Goal: Use online tool/utility: Use online tool/utility

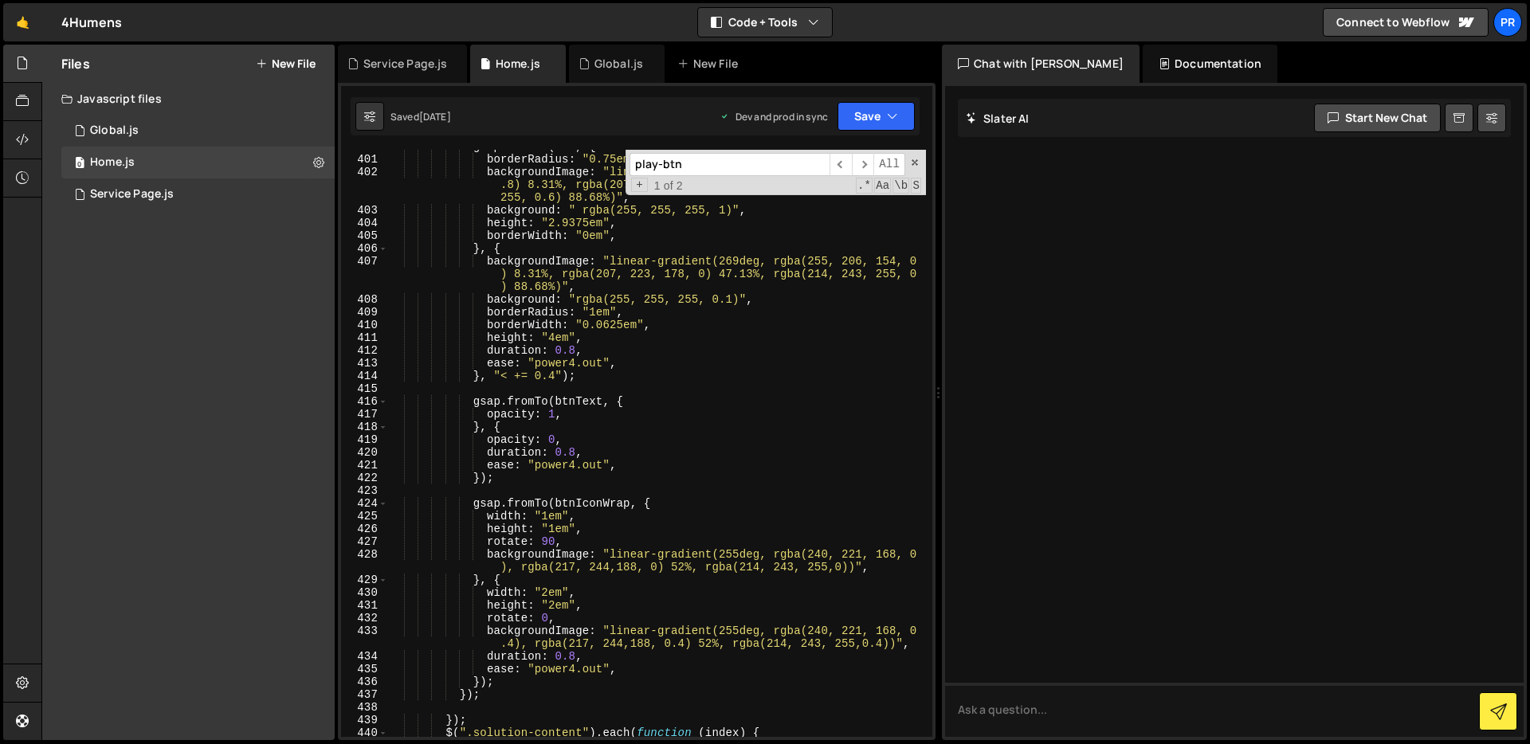
scroll to position [5315, 0]
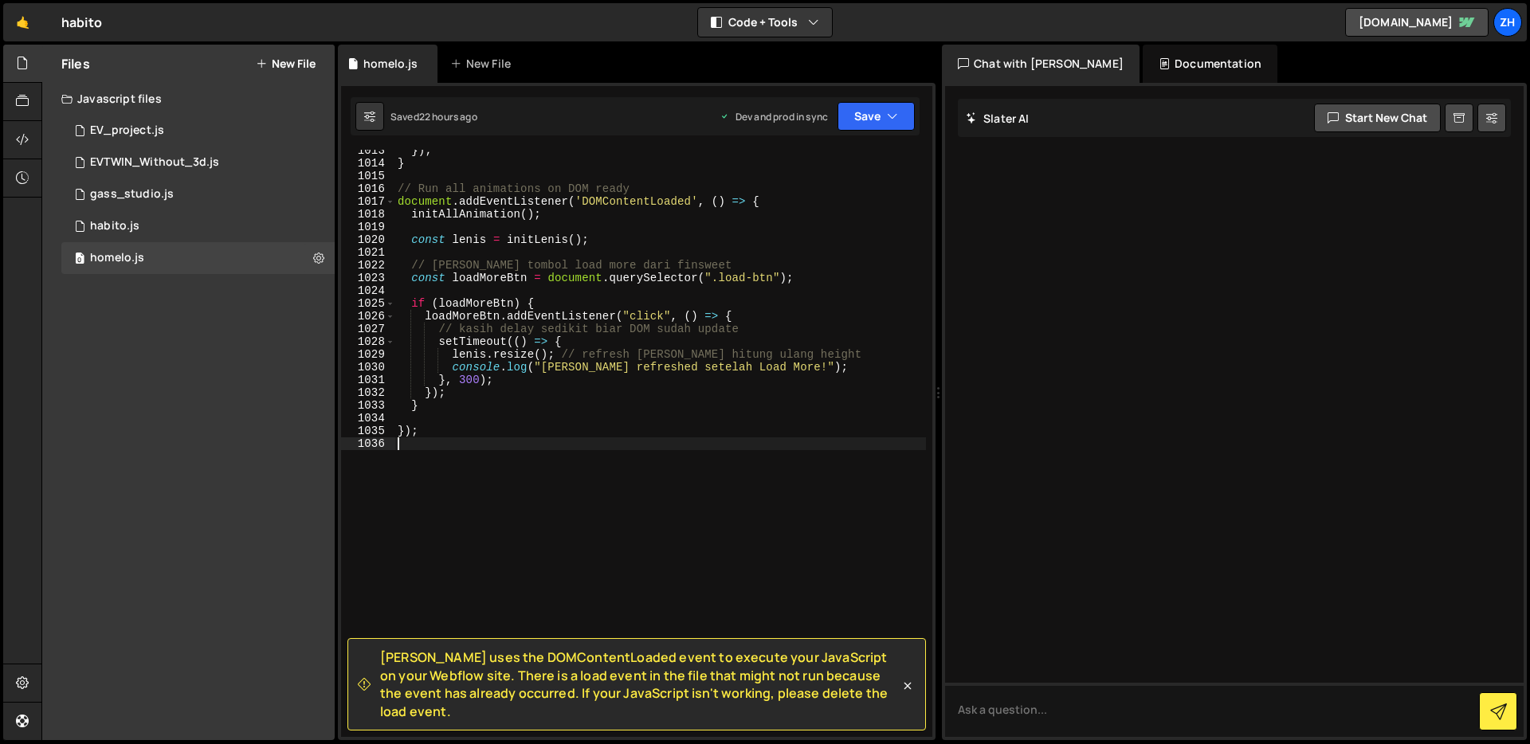
scroll to position [13002, 0]
click at [565, 435] on div "}) ; } // Run all animations on DOM ready document . addEventListener ( 'DOMCon…" at bounding box center [661, 450] width 532 height 613
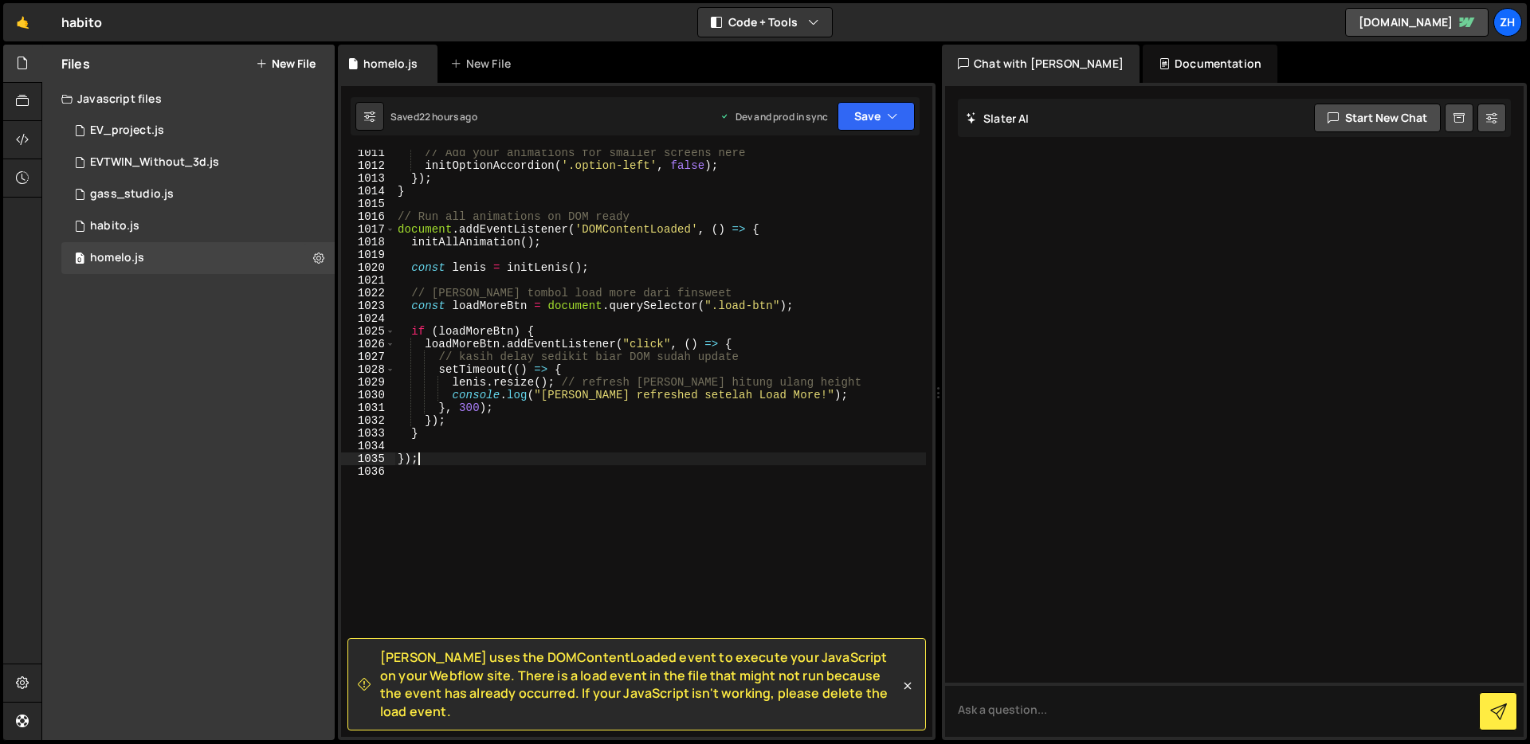
scroll to position [12909, 0]
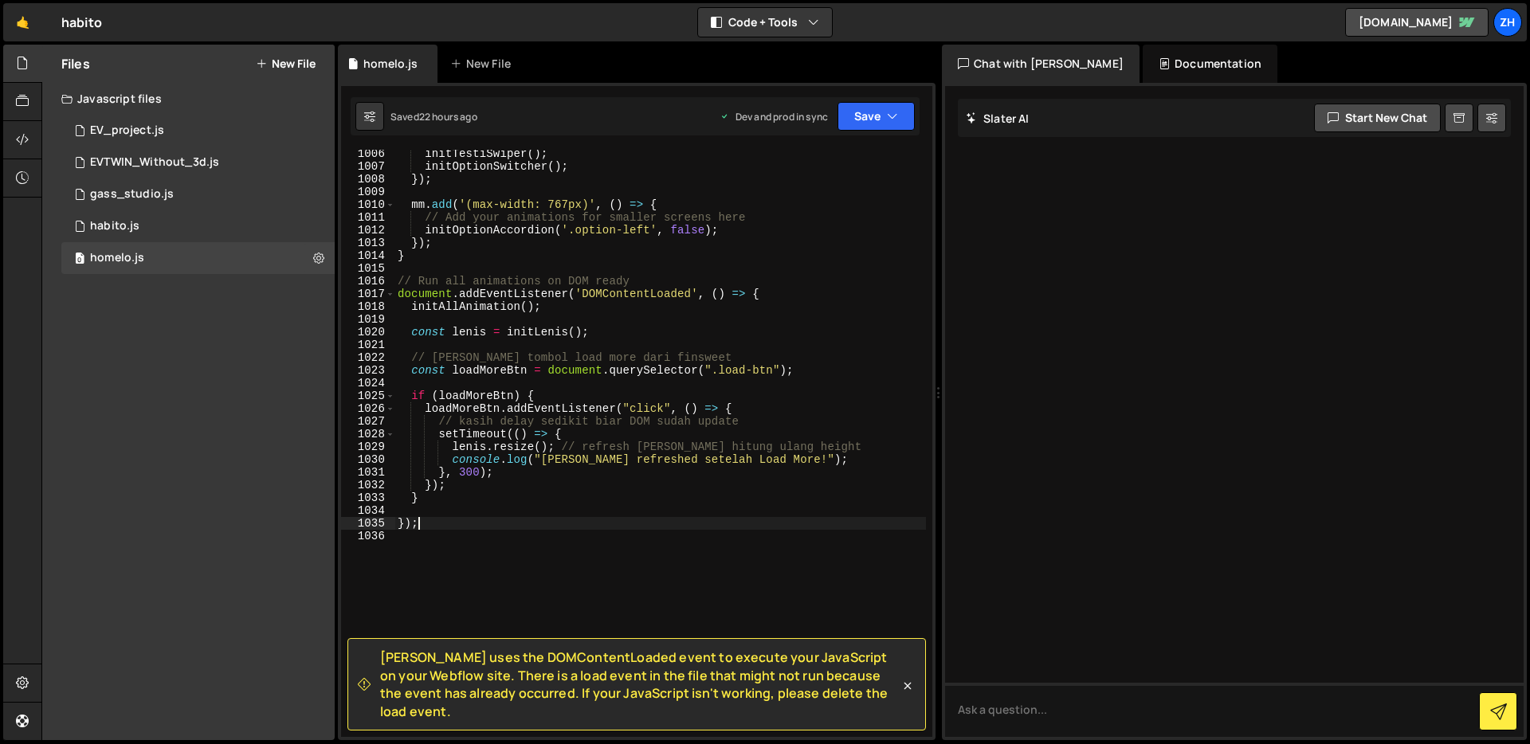
click at [575, 523] on div "initTestiSwiper ( ) ; initOptionSwitcher ( ) ; }) ; mm . add ( '(max-width: 767…" at bounding box center [661, 453] width 532 height 613
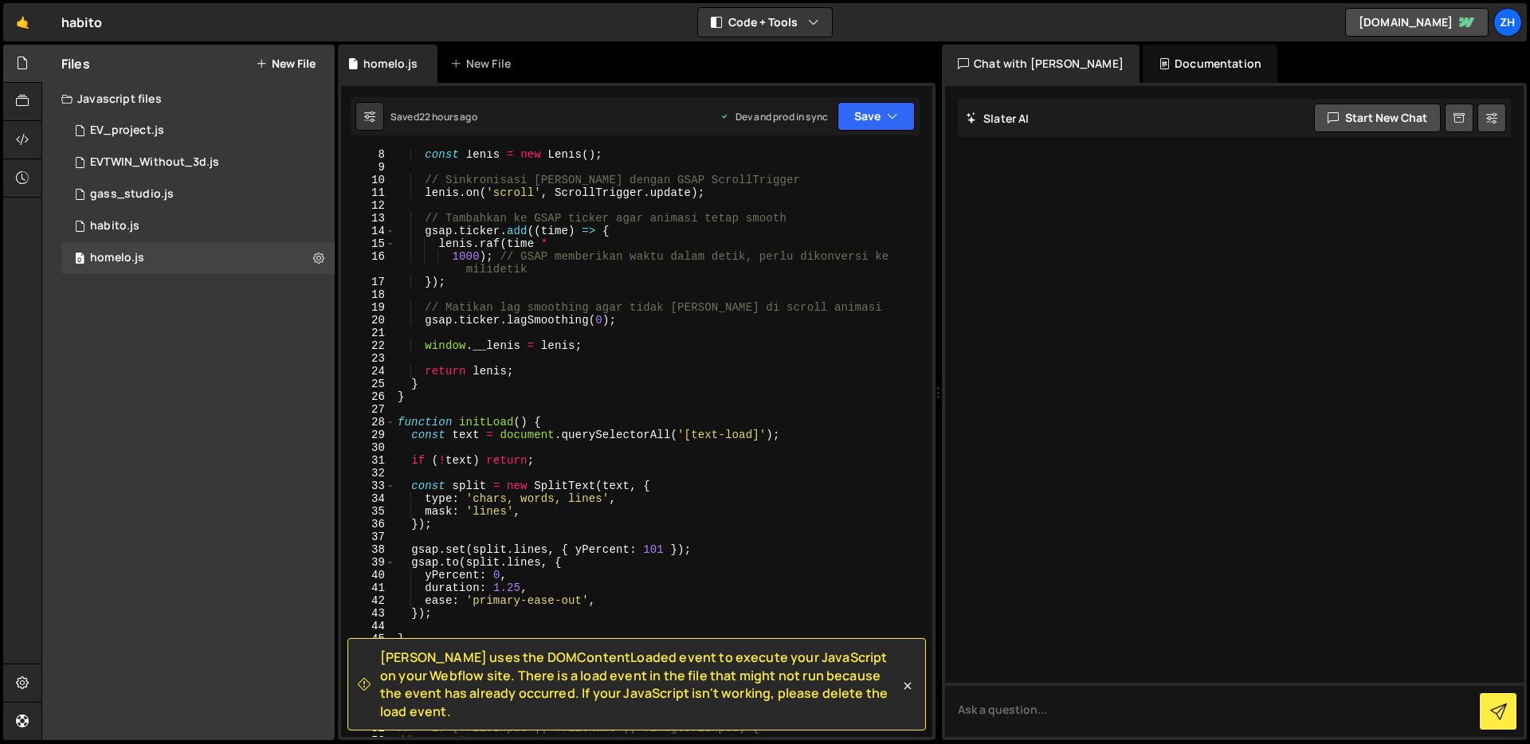
scroll to position [0, 0]
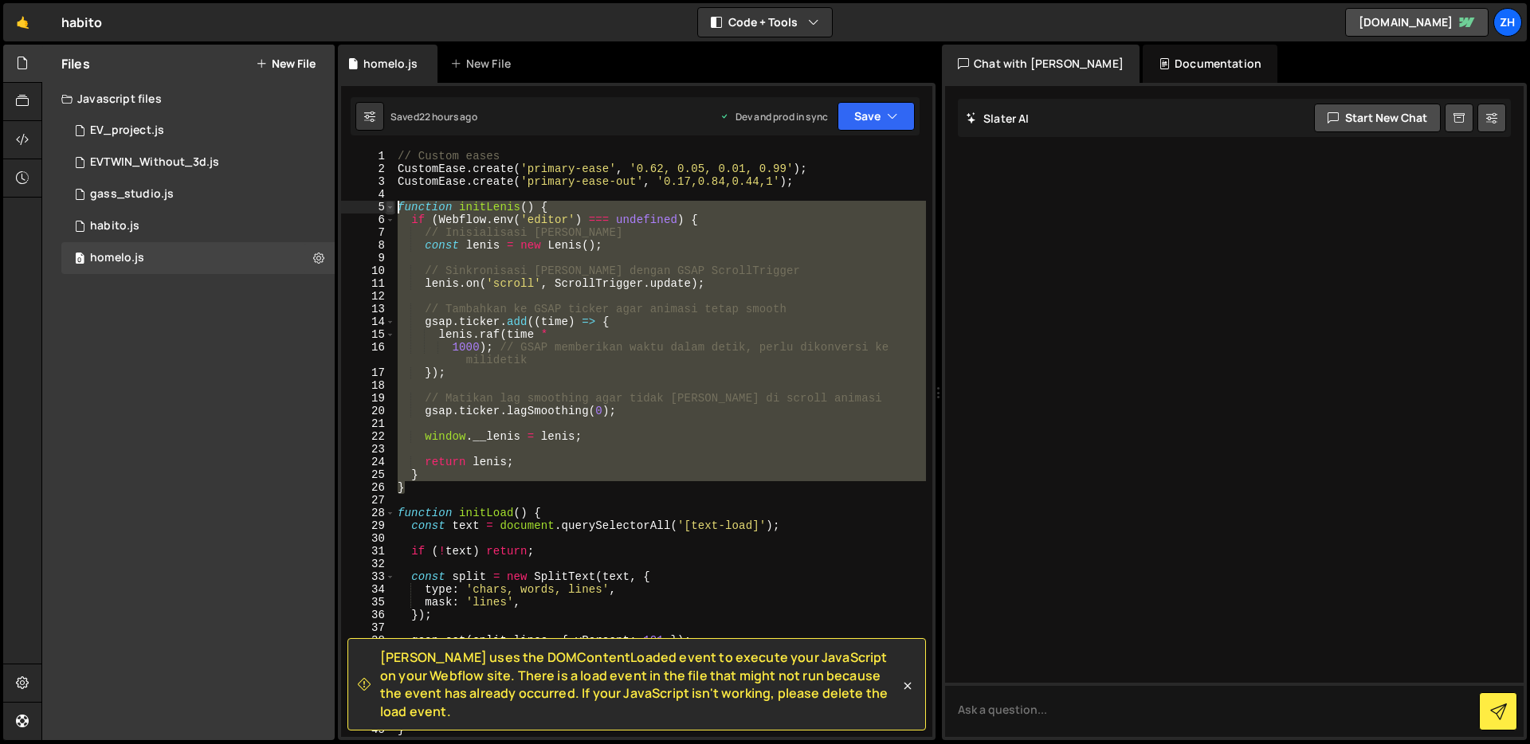
drag, startPoint x: 410, startPoint y: 489, endPoint x: 387, endPoint y: 204, distance: 285.6
click at [387, 204] on div "}); 1 2 3 4 5 6 7 8 9 10 11 12 13 14 15 16 17 18 19 20 21 22 23 24 25 26 27 28 …" at bounding box center [636, 443] width 591 height 587
type textarea "function initLenis() { if (Webflow.env('editor') === undefined) {"
click at [646, 504] on div "// Custom eases CustomEase . create ( 'primary-ease' , '0.62, 0.05, 0.01, 0.99'…" at bounding box center [661, 456] width 532 height 613
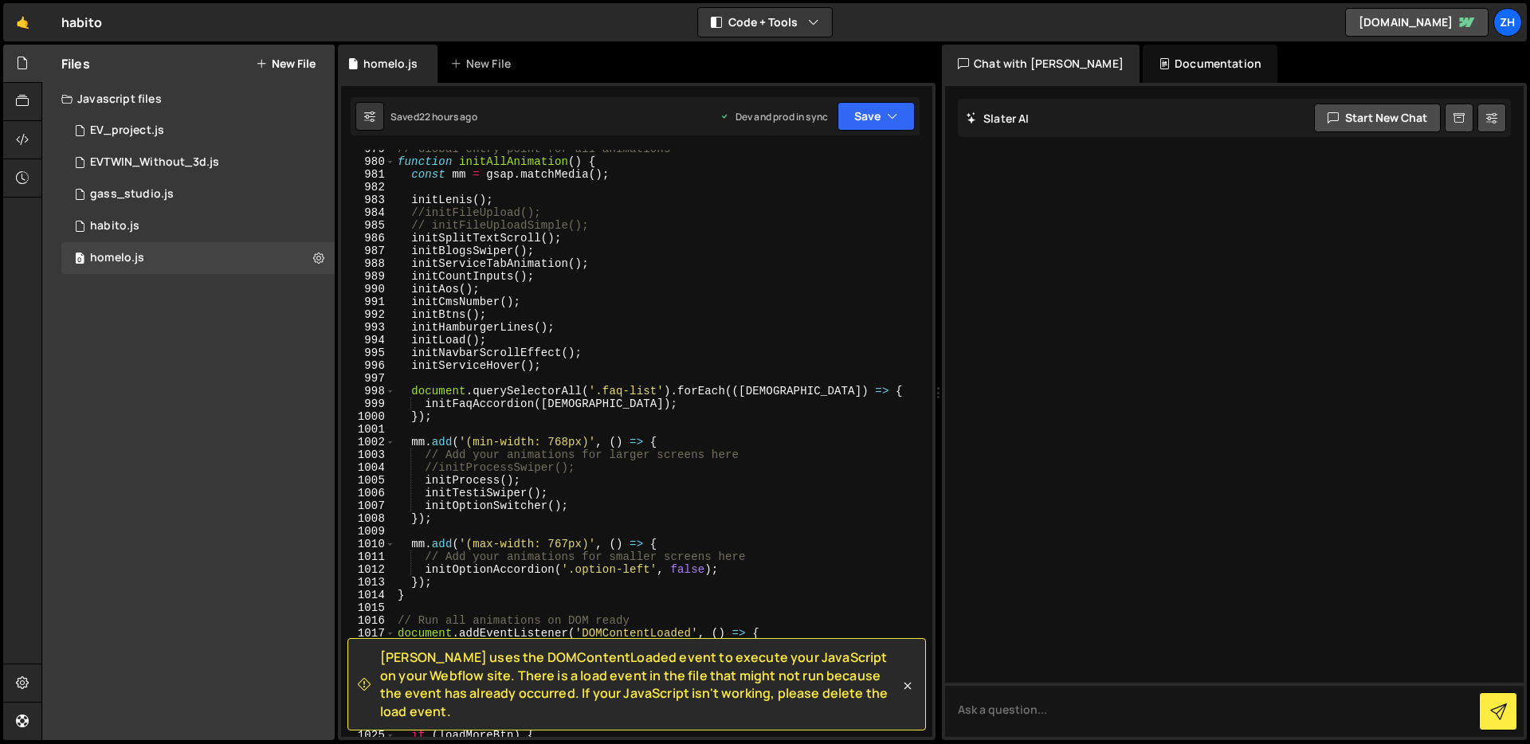
scroll to position [12412, 0]
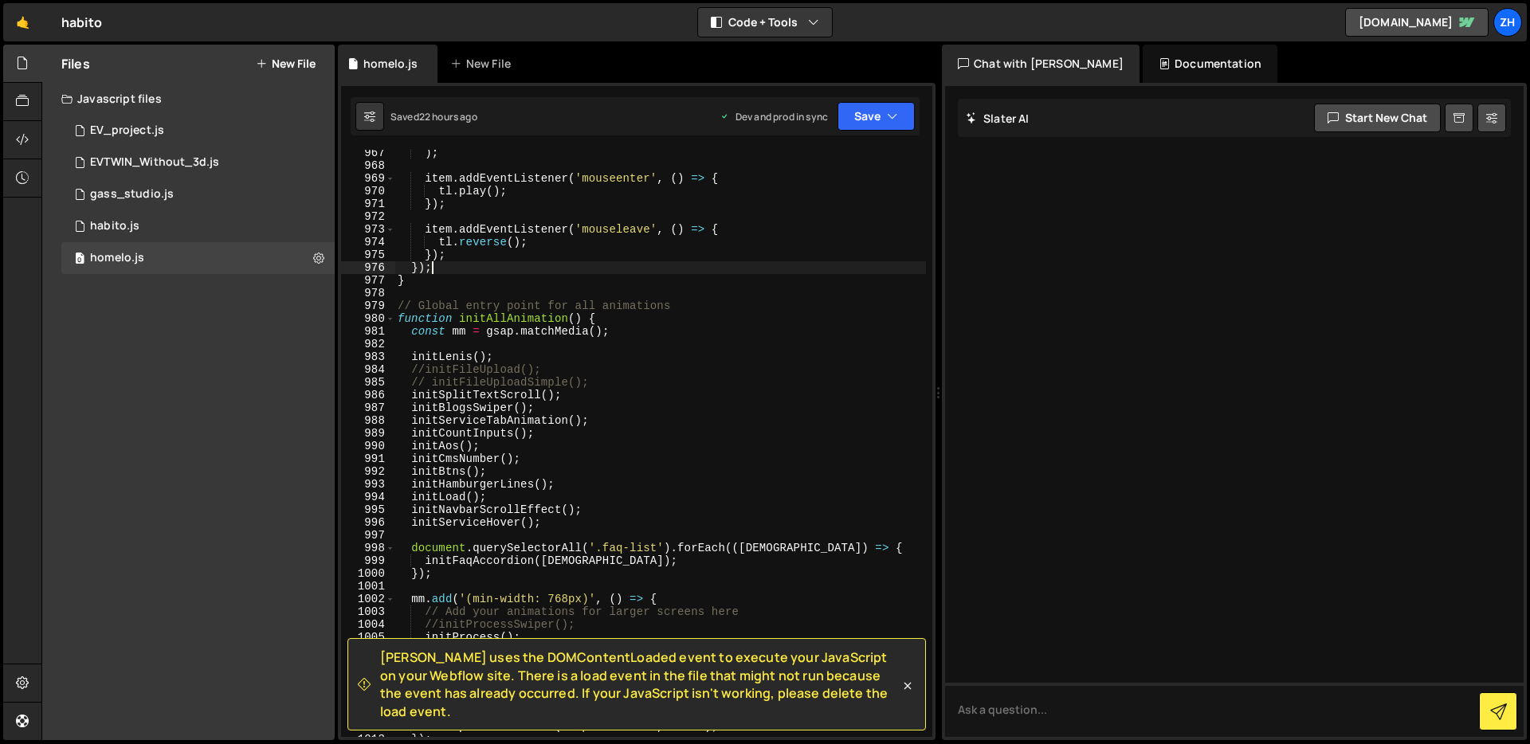
click at [513, 273] on div ") ; item . addEventListener ( 'mouseenter' , ( ) => { tl . play ( ) ; }) ; item…" at bounding box center [661, 453] width 532 height 613
click at [510, 281] on div ") ; item . addEventListener ( 'mouseenter' , ( ) => { tl . play ( ) ; }) ; item…" at bounding box center [661, 453] width 532 height 613
type textarea "}"
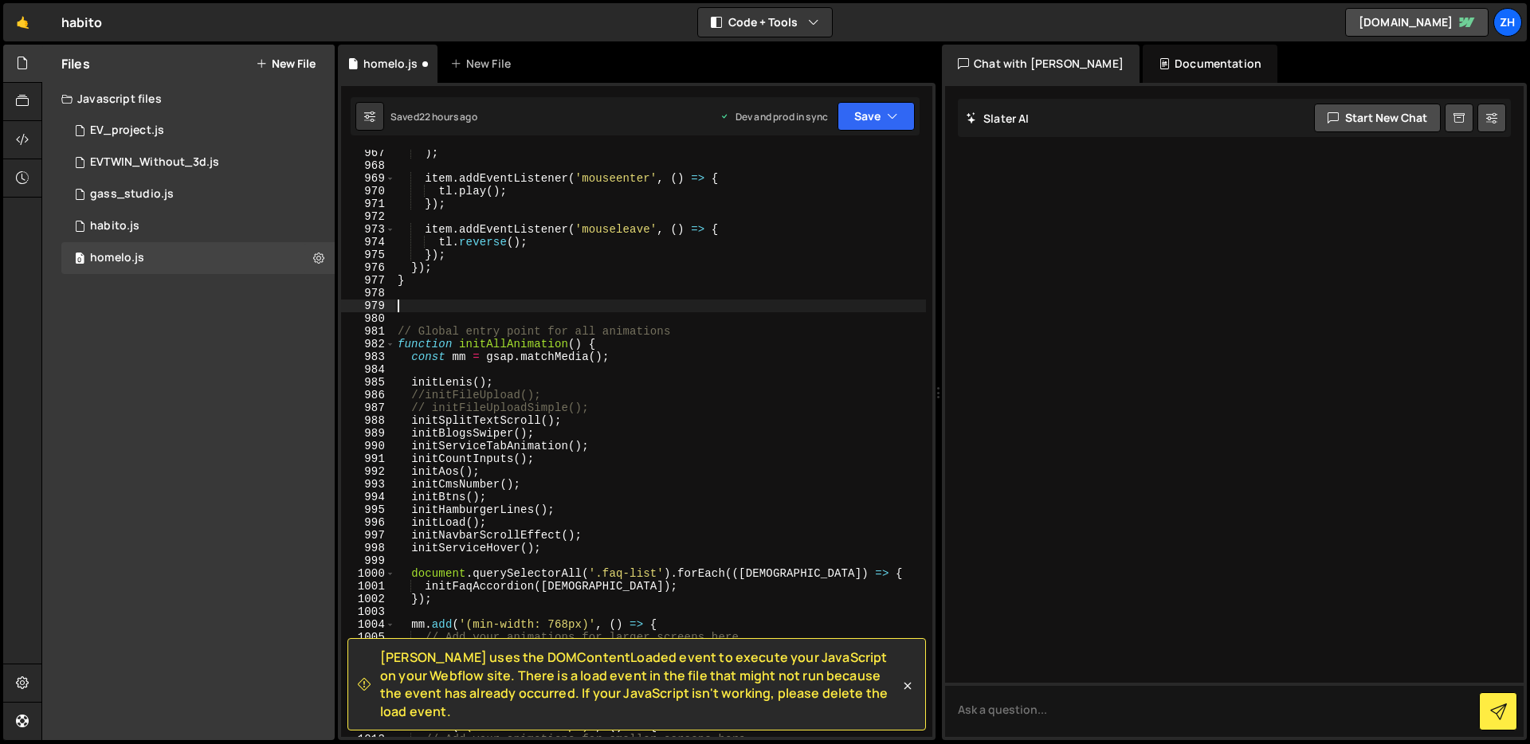
paste textarea "}"
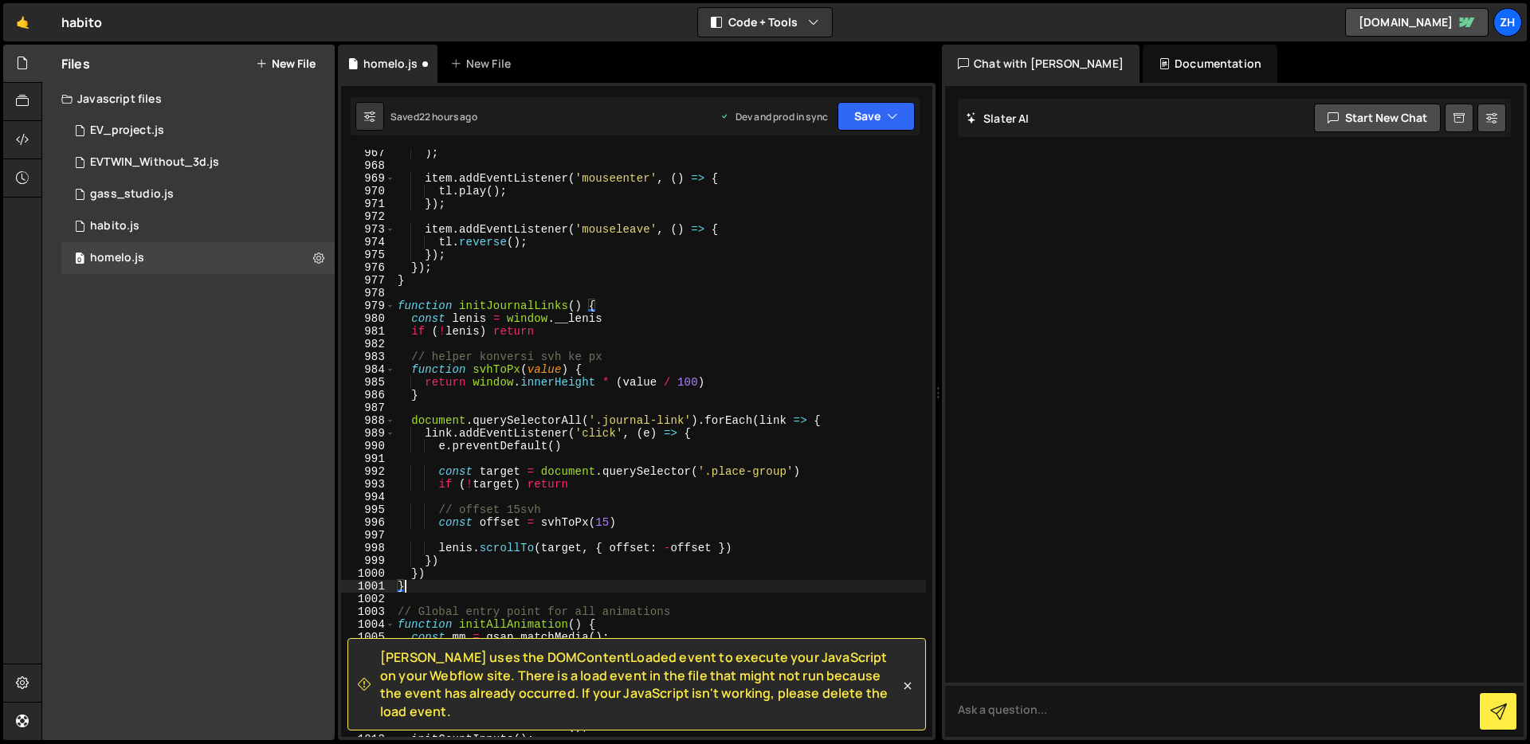
click at [662, 328] on div ") ; item . addEventListener ( 'mouseenter' , ( ) => { tl . play ( ) ; }) ; item…" at bounding box center [661, 453] width 532 height 613
click at [742, 395] on div ") ; item . addEventListener ( 'mouseenter' , ( ) => { tl . play ( ) ; }) ; item…" at bounding box center [661, 453] width 532 height 613
click at [738, 384] on div ") ; item . addEventListener ( 'mouseenter' , ( ) => { tl . play ( ) ; }) ; item…" at bounding box center [661, 453] width 532 height 613
type textarea "return window.innerHeight * (value / 100)"
click at [729, 406] on div ") ; item . addEventListener ( 'mouseenter' , ( ) => { tl . play ( ) ; }) ; item…" at bounding box center [661, 453] width 532 height 613
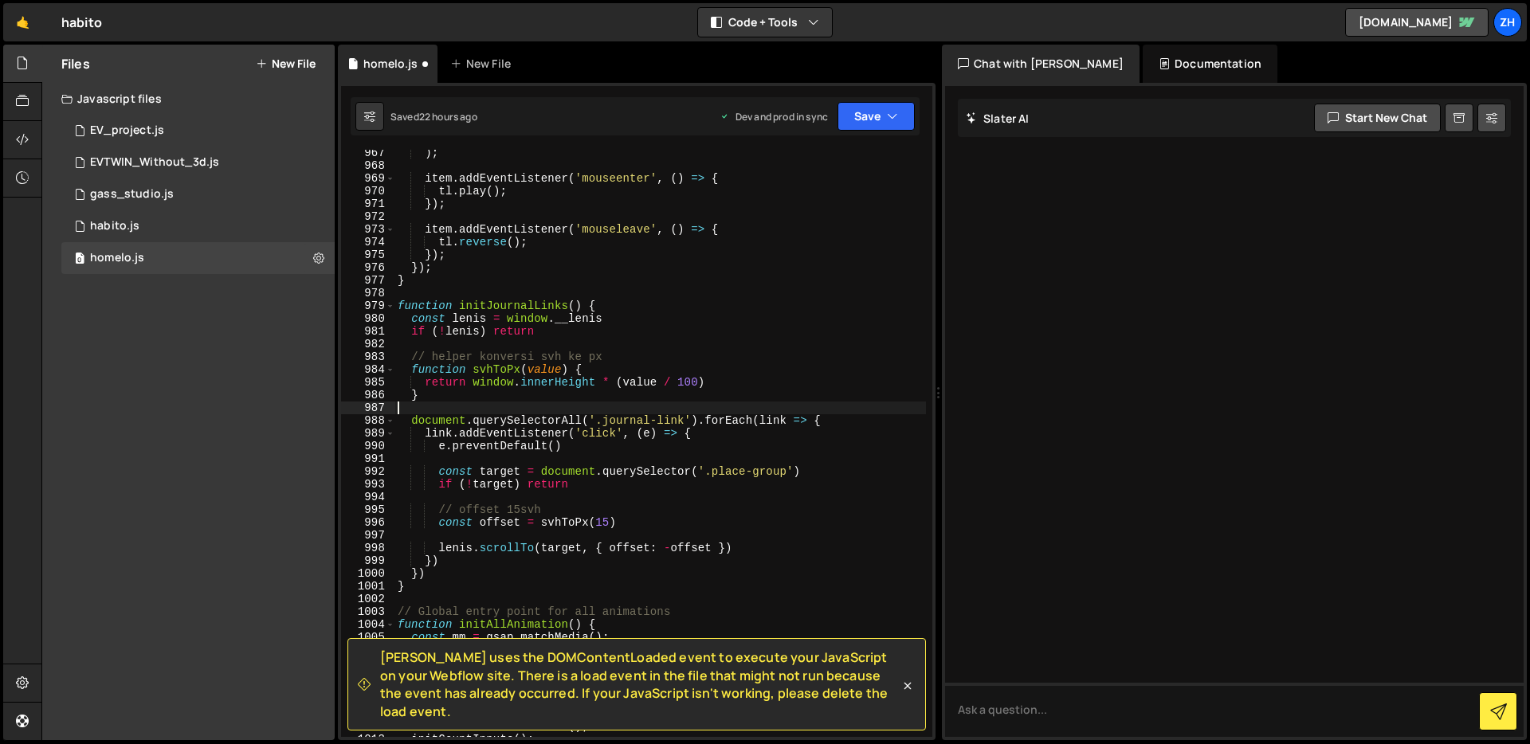
click at [736, 397] on div ") ; item . addEventListener ( 'mouseenter' , ( ) => { tl . play ( ) ; }) ; item…" at bounding box center [661, 453] width 532 height 613
type textarea "}"
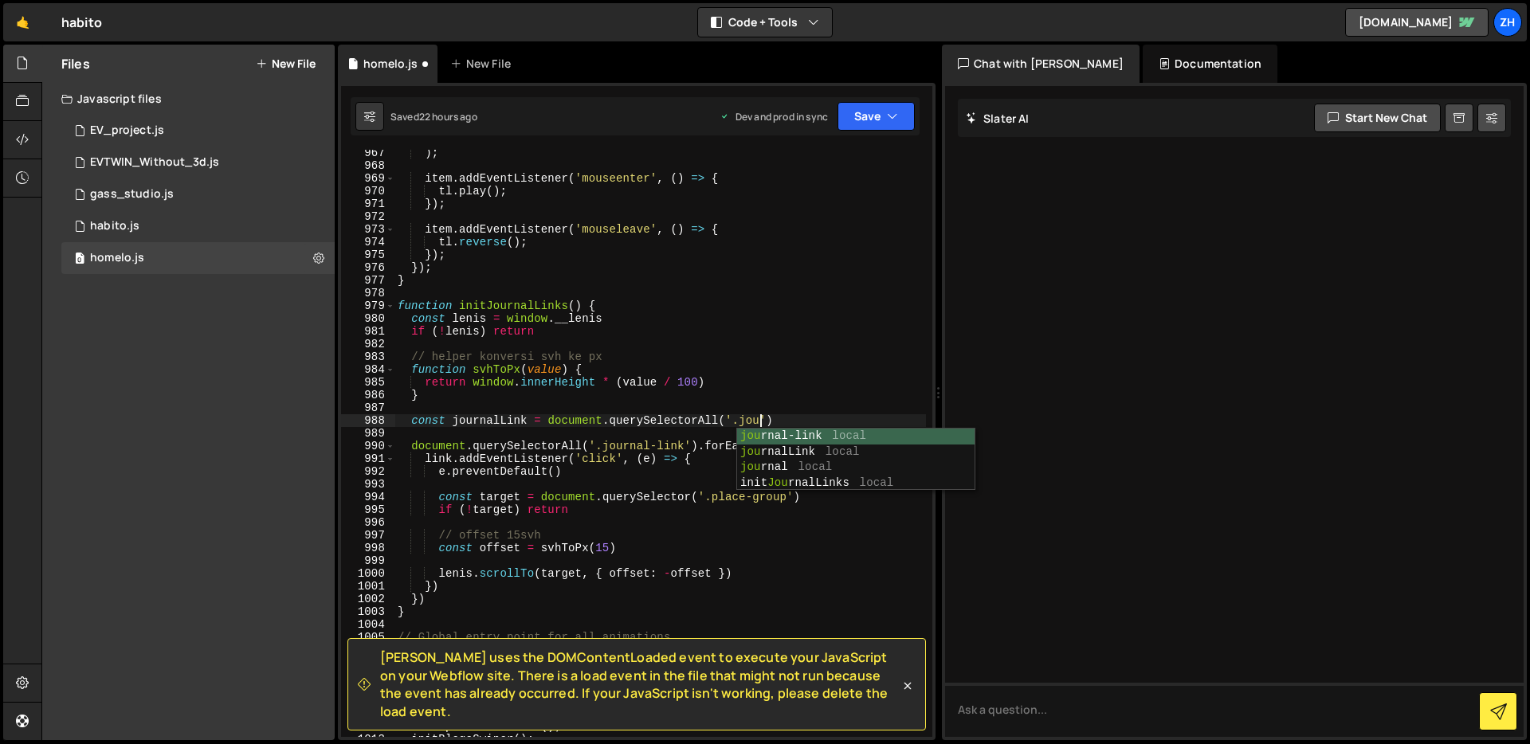
scroll to position [0, 25]
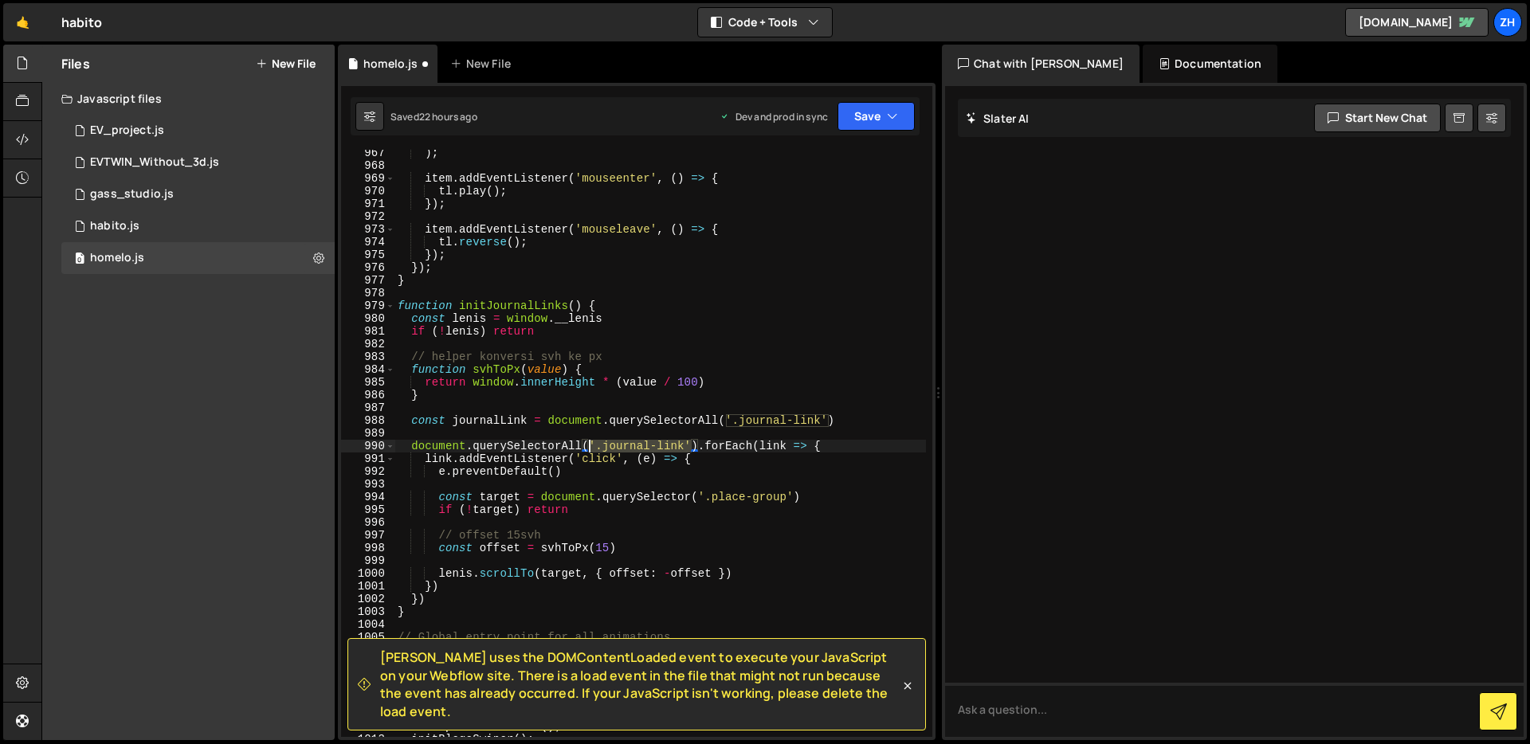
drag, startPoint x: 693, startPoint y: 443, endPoint x: 592, endPoint y: 444, distance: 101.2
click at [592, 444] on div ") ; item . addEventListener ( 'mouseenter' , ( ) => { tl . play ( ) ; }) ; item…" at bounding box center [661, 453] width 532 height 613
click at [756, 463] on div ") ; item . addEventListener ( 'mouseenter' , ( ) => { tl . play ( ) ; }) ; item…" at bounding box center [661, 453] width 532 height 613
click at [701, 473] on div ") ; item . addEventListener ( 'mouseenter' , ( ) => { tl . play ( ) ; }) ; item…" at bounding box center [661, 453] width 532 height 613
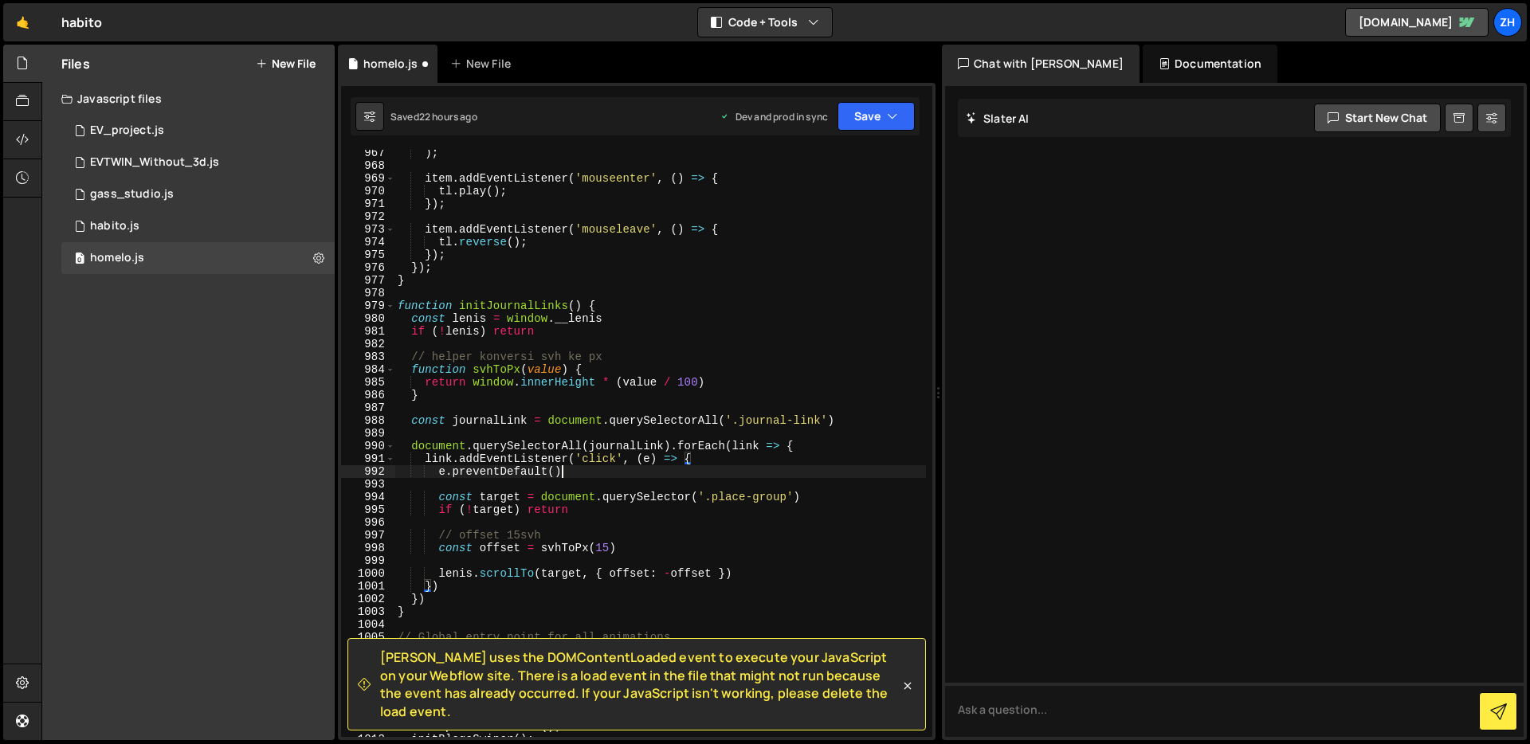
scroll to position [0, 10]
click at [843, 421] on div ") ; item . addEventListener ( 'mouseenter' , ( ) => { tl . play ( ) ; }) ; item…" at bounding box center [661, 453] width 532 height 613
type textarea "const journalLink = document.querySelectorAll('.journal-link')"
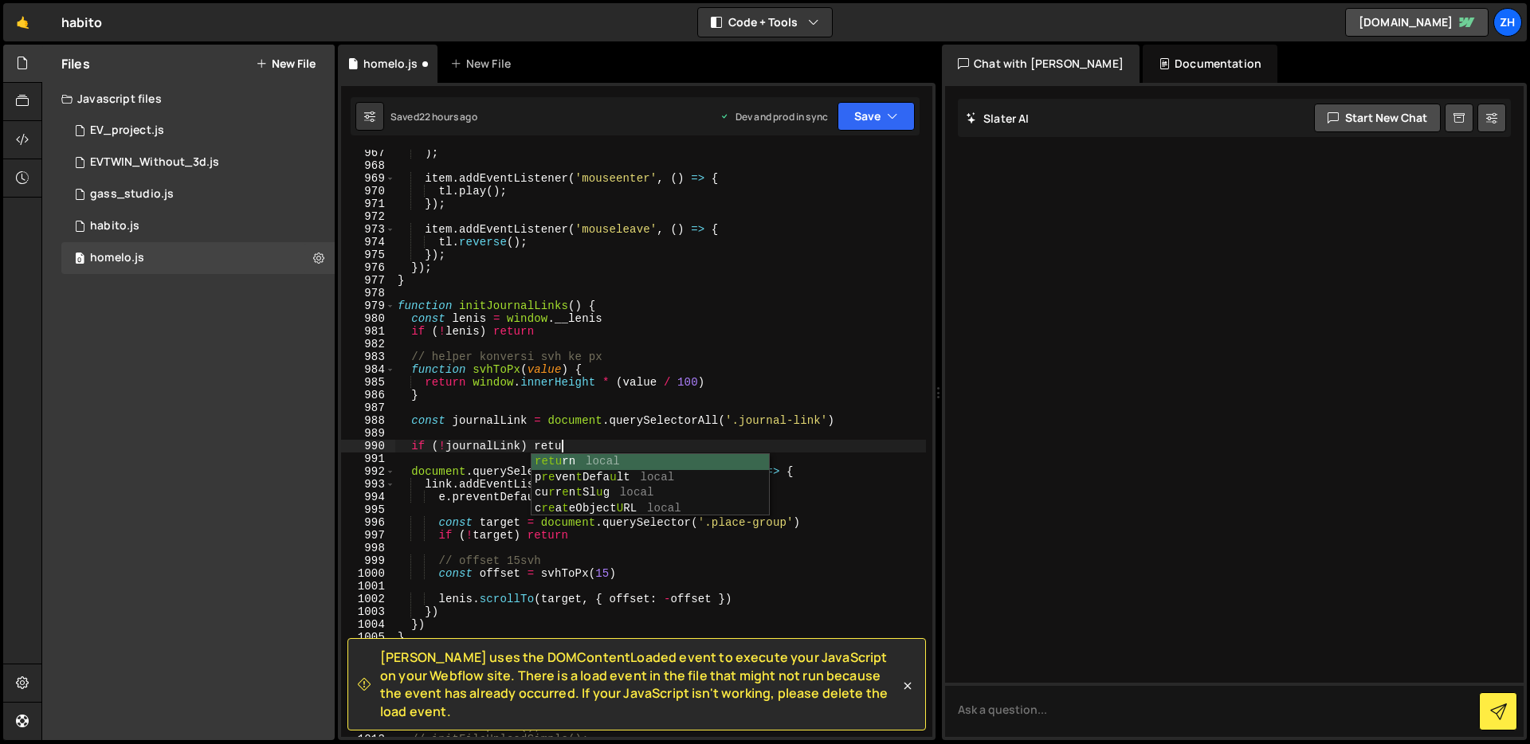
scroll to position [0, 11]
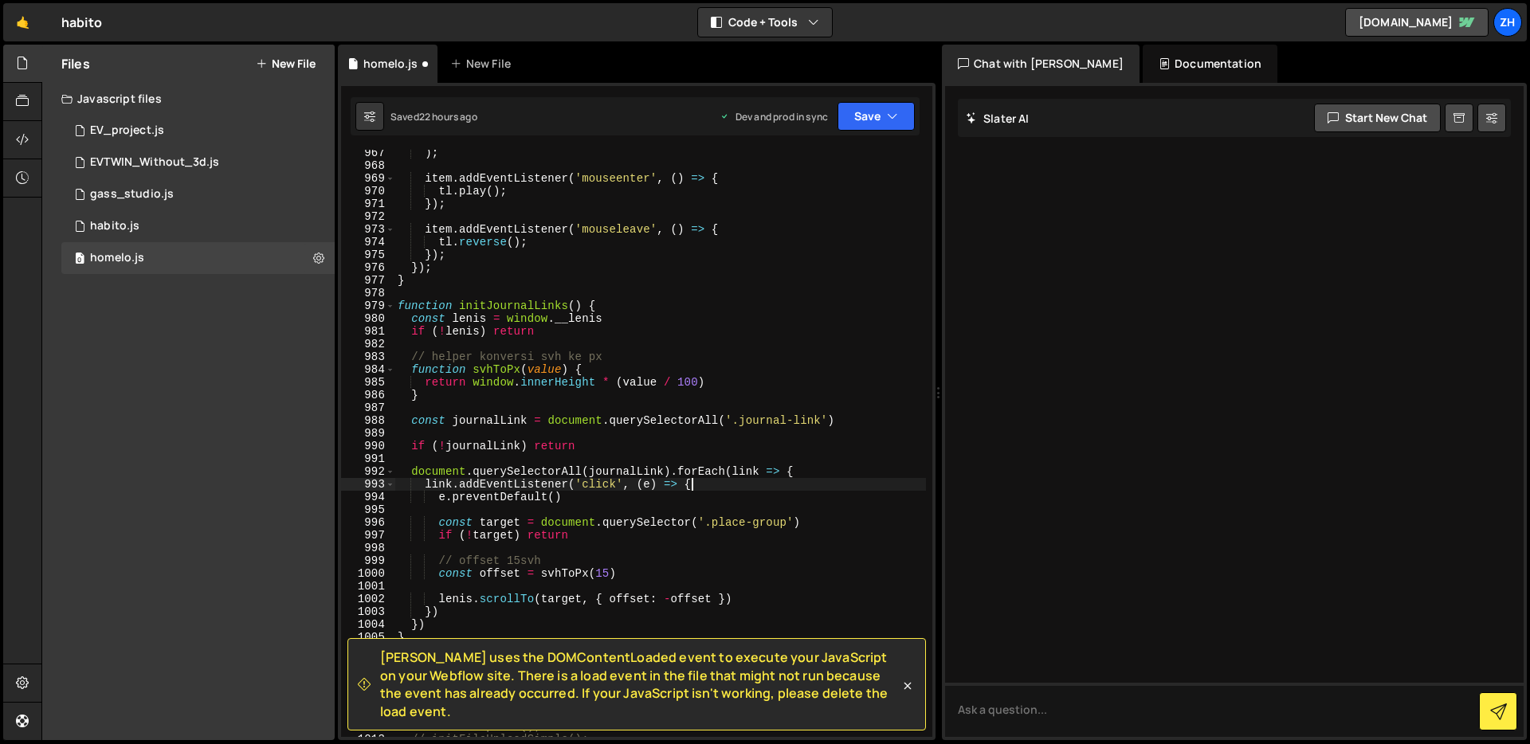
click at [873, 480] on div ") ; item . addEventListener ( 'mouseenter' , ( ) => { tl . play ( ) ; }) ; item…" at bounding box center [661, 453] width 532 height 613
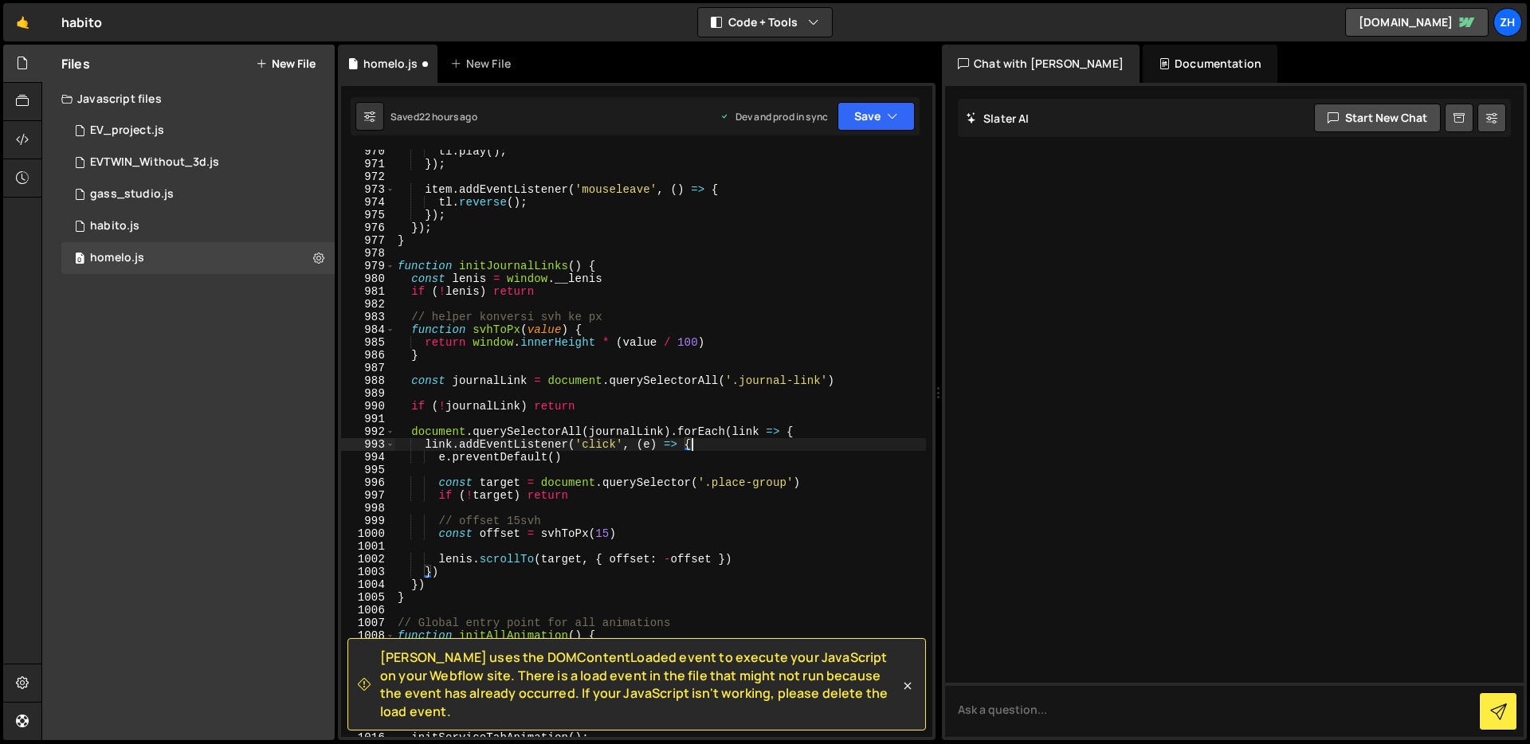
scroll to position [12423, 0]
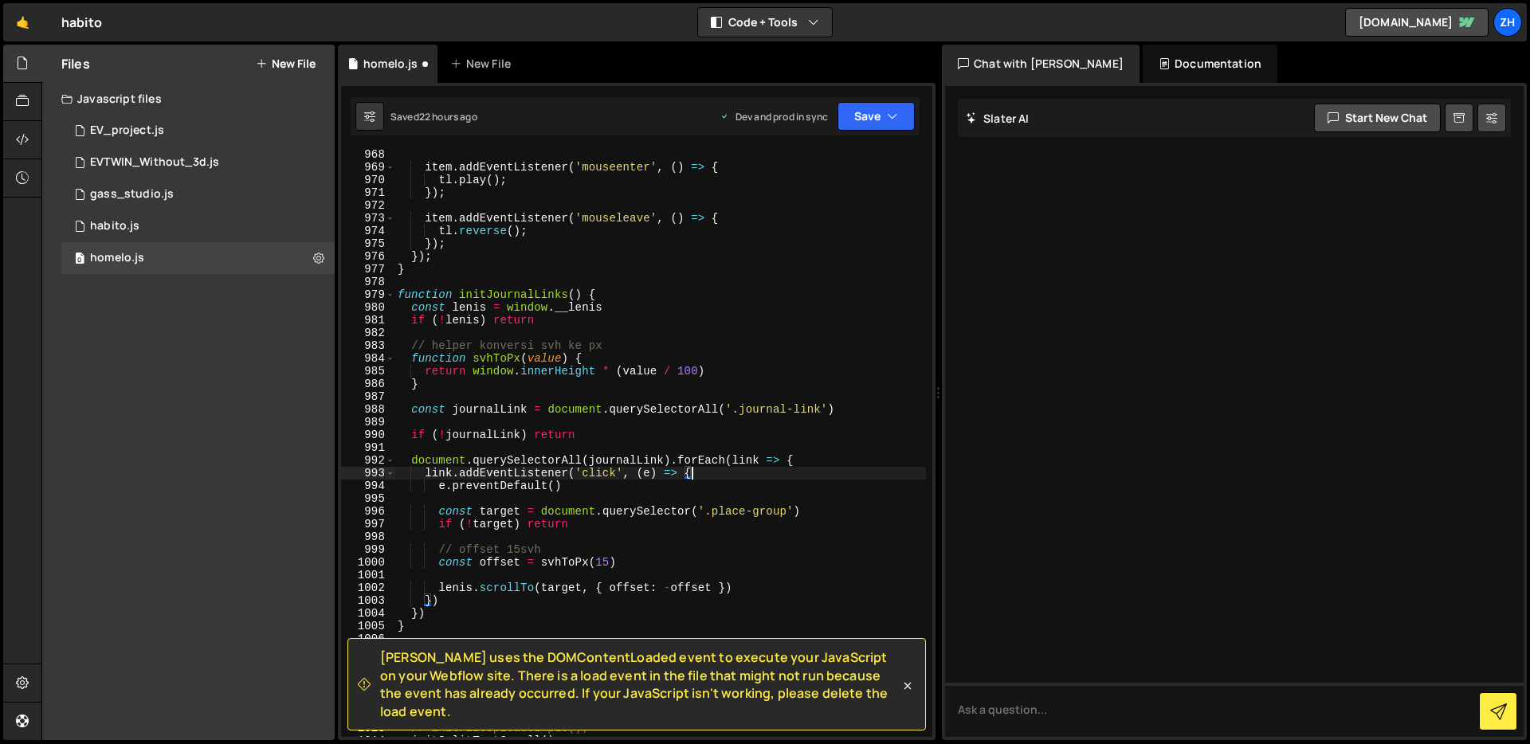
click at [703, 438] on div "item . addEventListener ( 'mouseenter' , ( ) => { tl . play ( ) ; }) ; item . a…" at bounding box center [661, 454] width 532 height 613
type textarea "if (!journalLink) return"
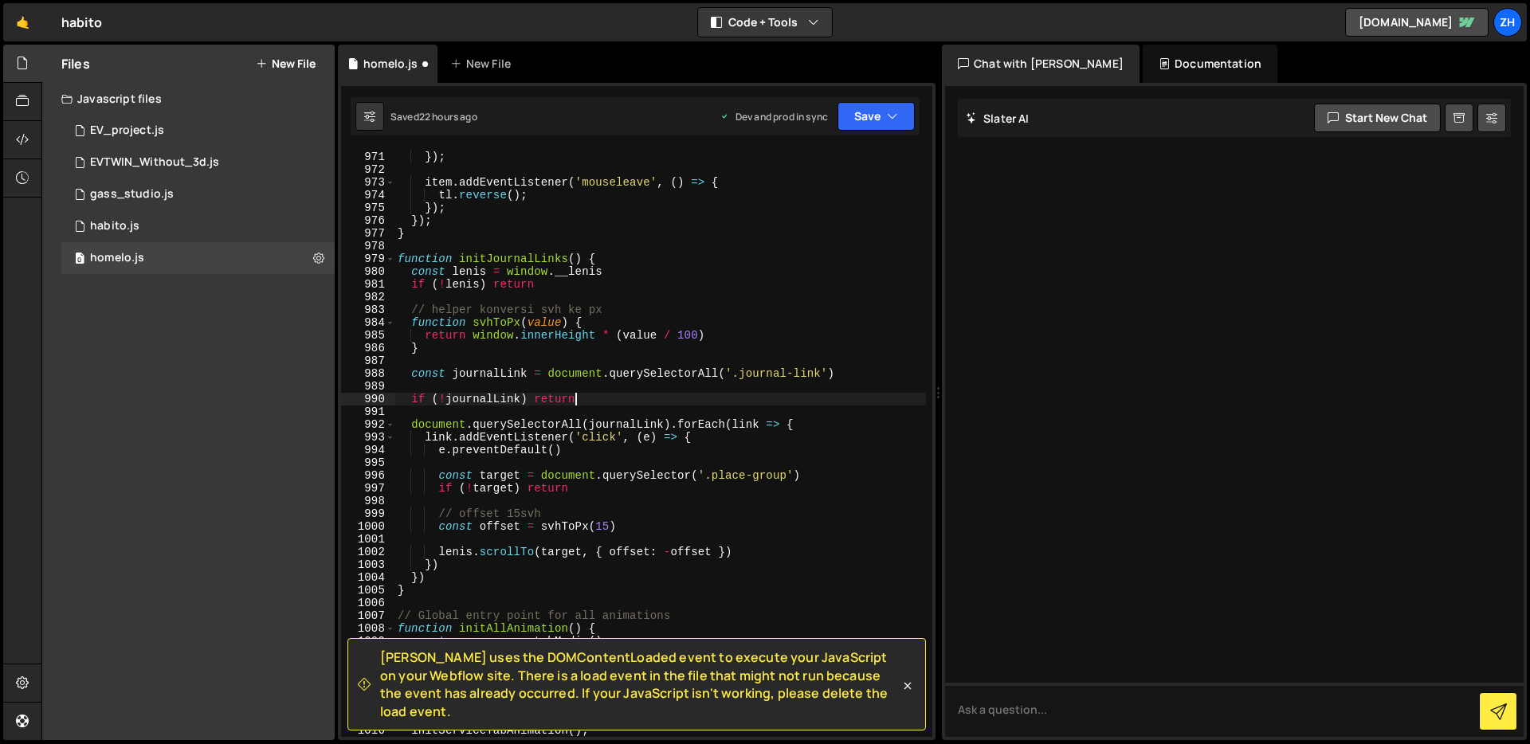
scroll to position [12459, 0]
click at [716, 499] on div "tl . play ( ) ; }) ; item . addEventListener ( 'mouseleave' , ( ) => { tl . rev…" at bounding box center [661, 444] width 532 height 613
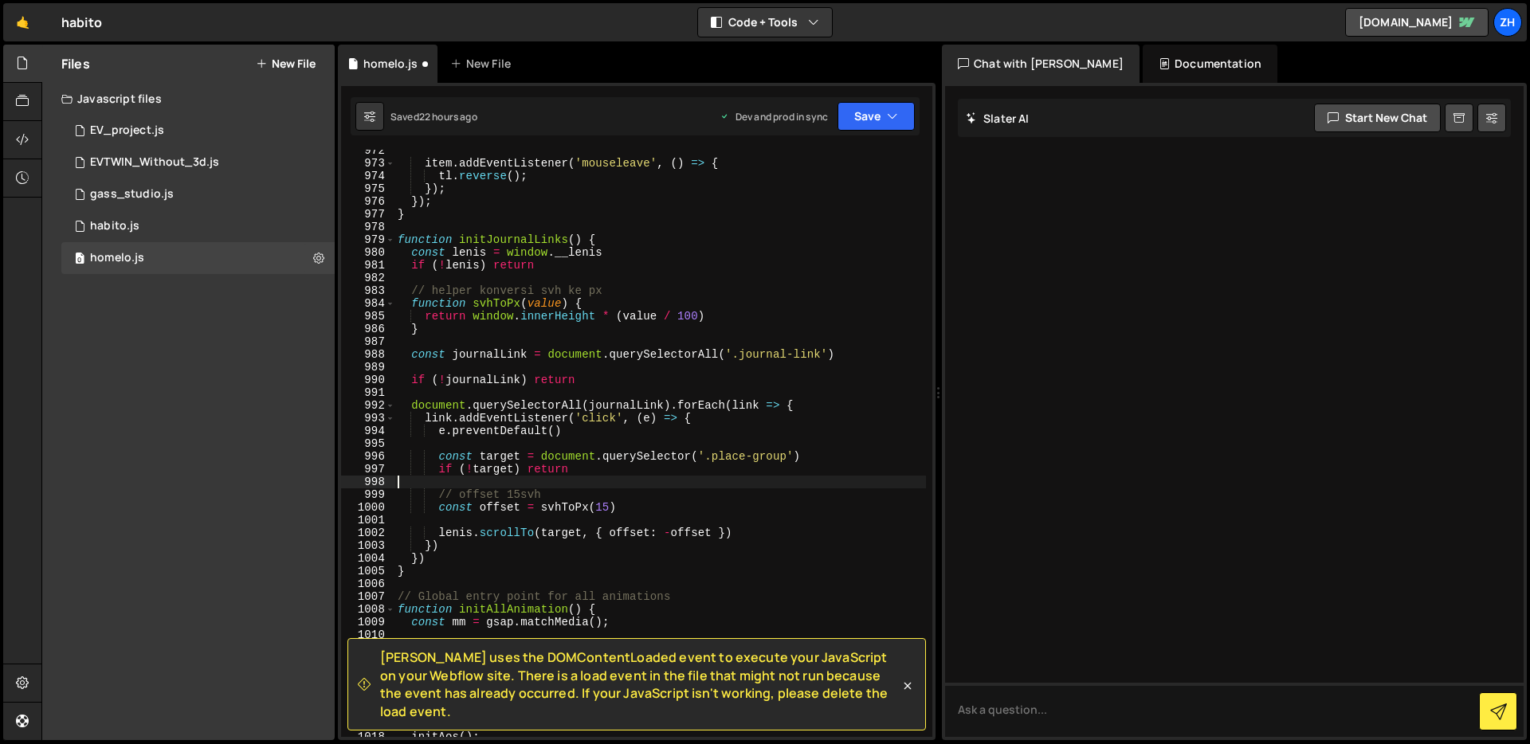
click at [718, 497] on div "item . addEventListener ( 'mouseleave' , ( ) => { tl . reverse ( ) ; }) ; }) ; …" at bounding box center [661, 450] width 532 height 613
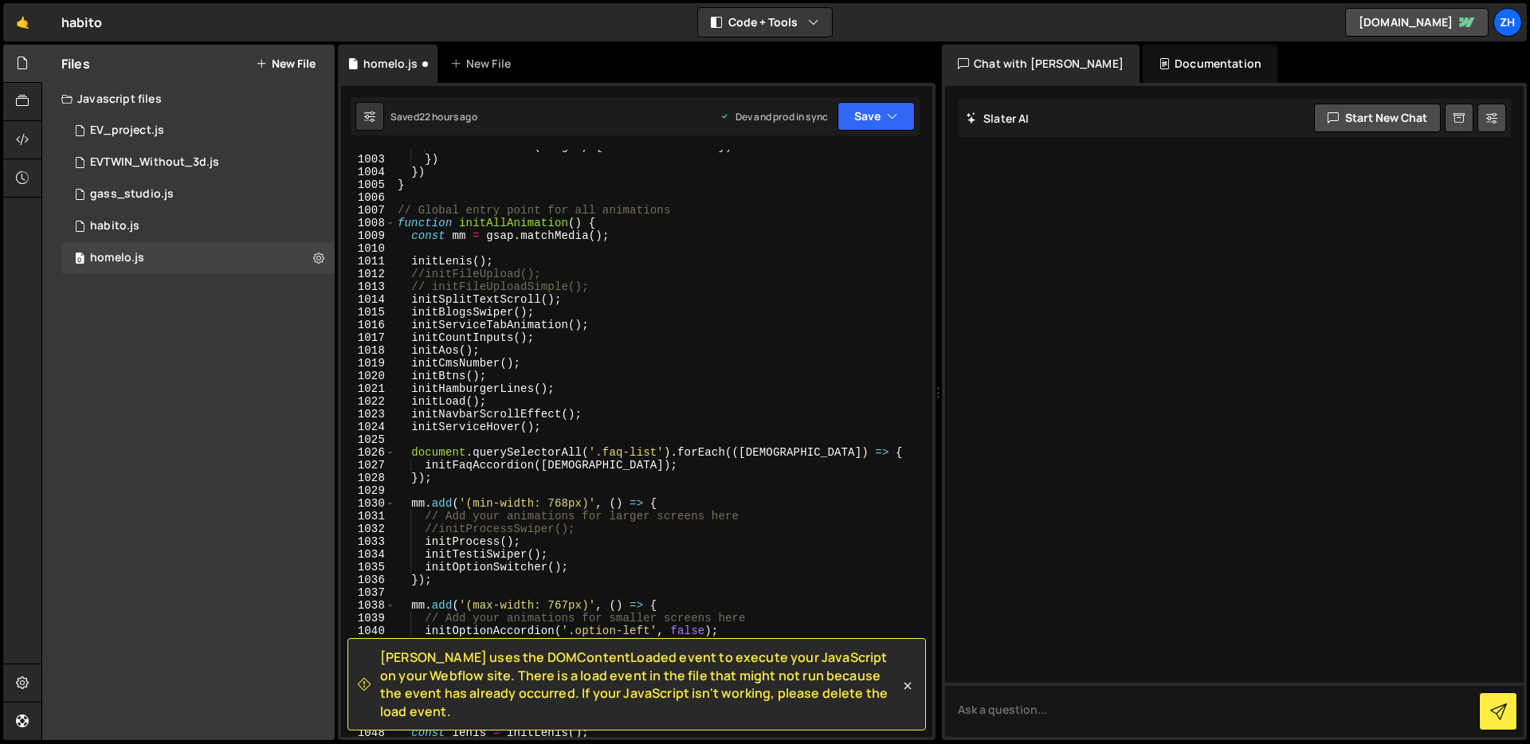
scroll to position [12788, 0]
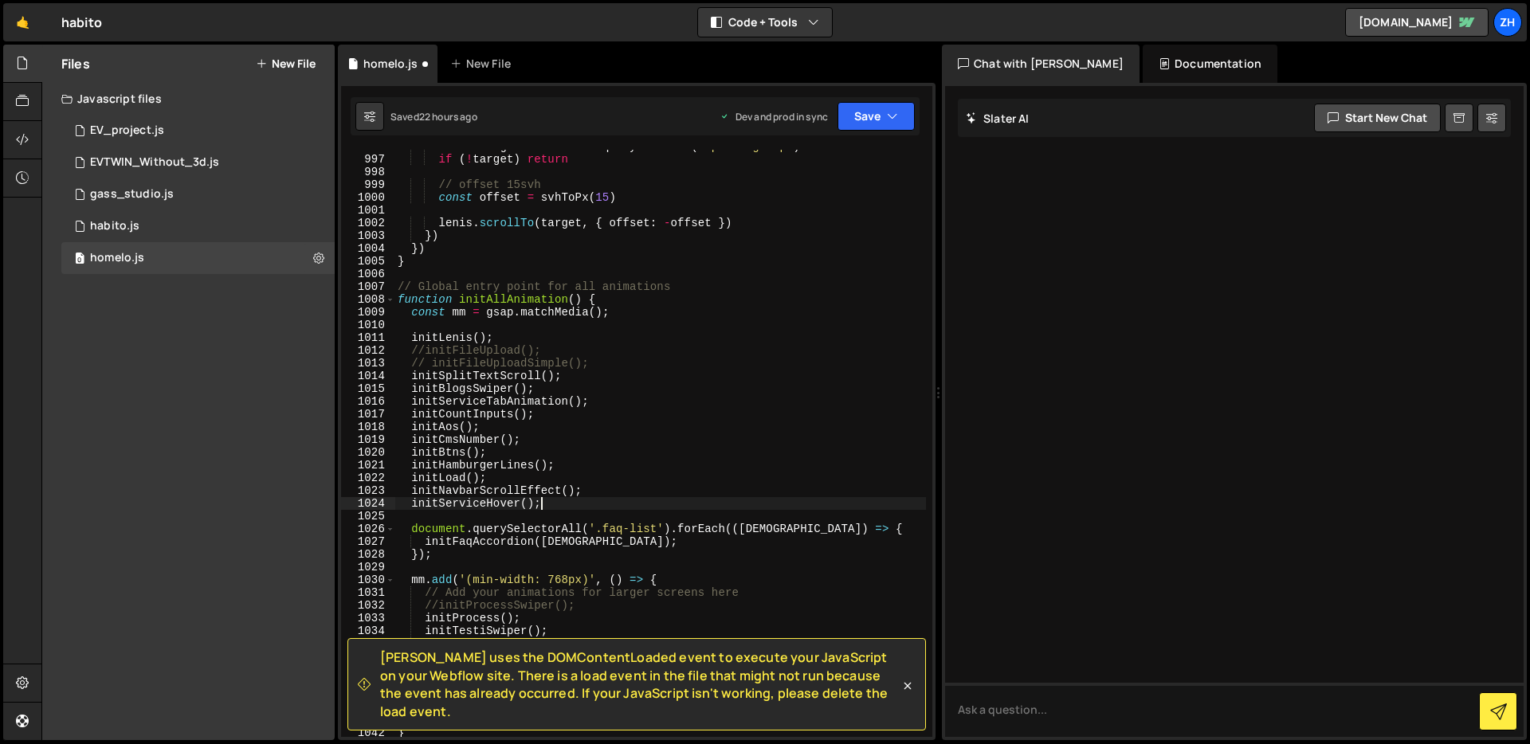
click at [637, 510] on div "const target = document . querySelector ( '.place-group' ) if ( ! target ) retu…" at bounding box center [661, 446] width 532 height 613
type textarea "initServiceHover();"
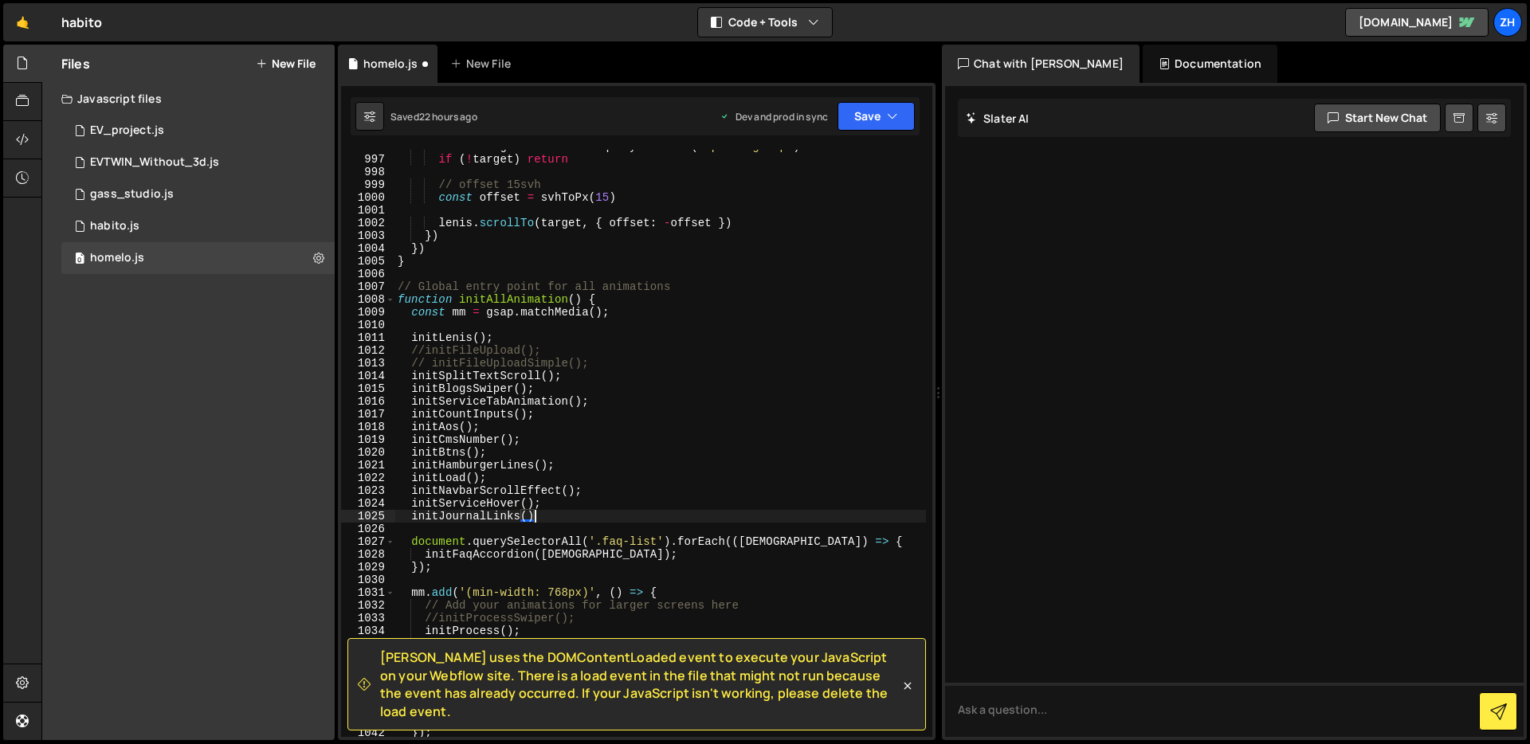
scroll to position [0, 9]
drag, startPoint x: 650, startPoint y: 470, endPoint x: 757, endPoint y: 348, distance: 162.7
click at [650, 470] on div "const target = document . querySelector ( '.place-group' ) if ( ! target ) retu…" at bounding box center [661, 446] width 532 height 613
click at [870, 107] on button "Save" at bounding box center [876, 116] width 77 height 29
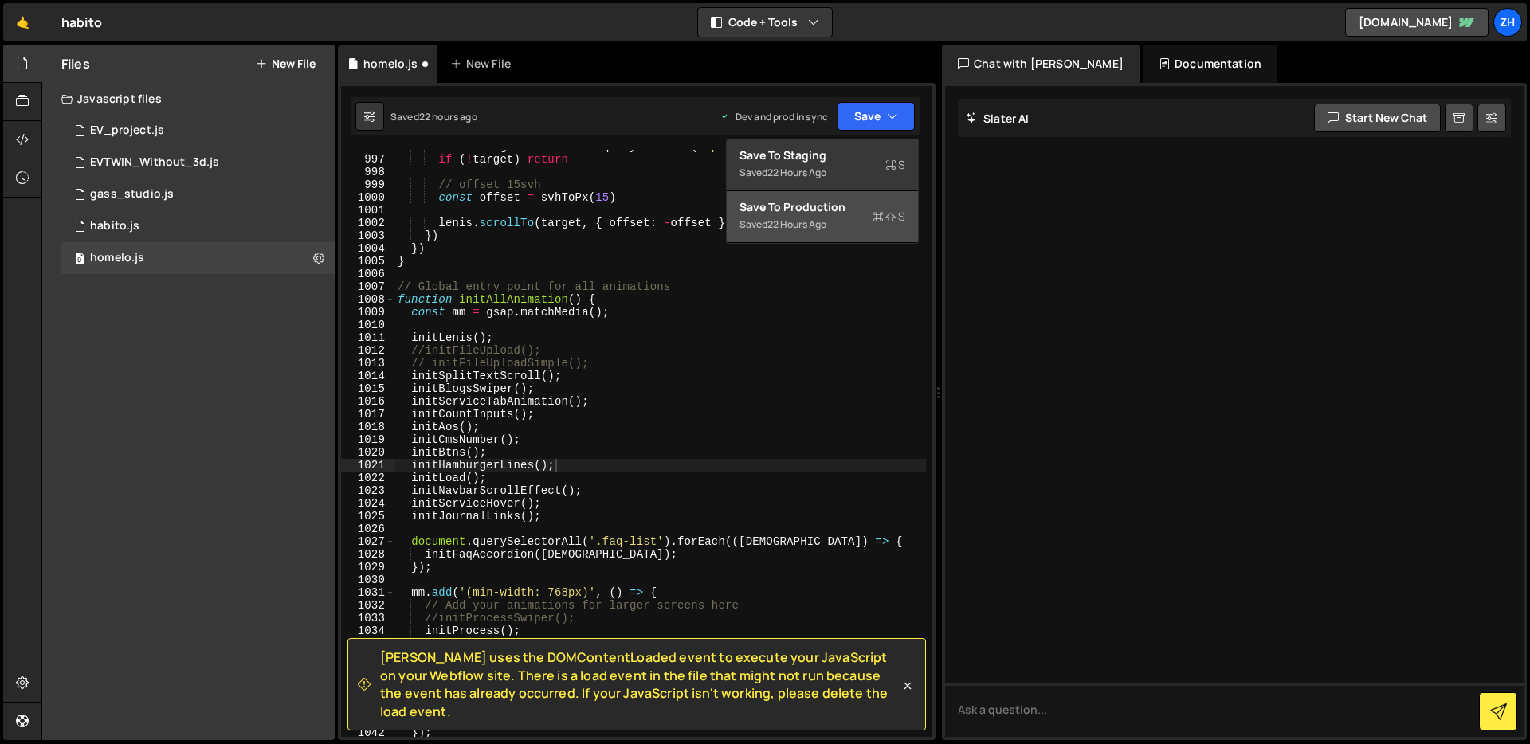
click at [864, 211] on div "Save to Production S" at bounding box center [823, 207] width 166 height 16
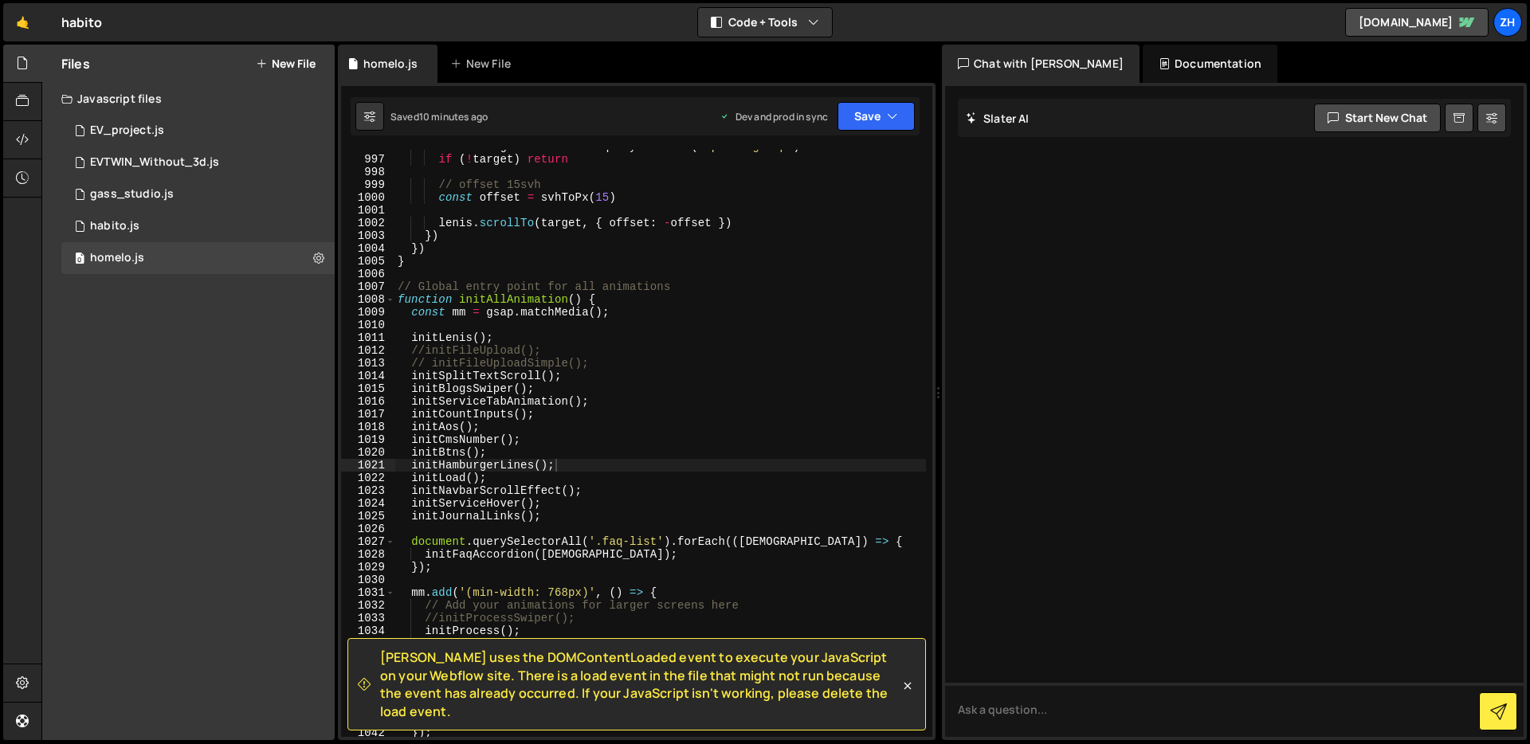
scroll to position [12788, 0]
click at [799, 483] on div "const target = document . querySelector ( '.place-group' ) if ( ! target ) retu…" at bounding box center [661, 446] width 532 height 613
drag, startPoint x: 550, startPoint y: 513, endPoint x: 394, endPoint y: 512, distance: 156.2
click at [394, 512] on div "initLoad(); 996 997 998 999 1000 1001 1002 1003 1004 1005 1006 1007 1008 1009 1…" at bounding box center [636, 443] width 591 height 587
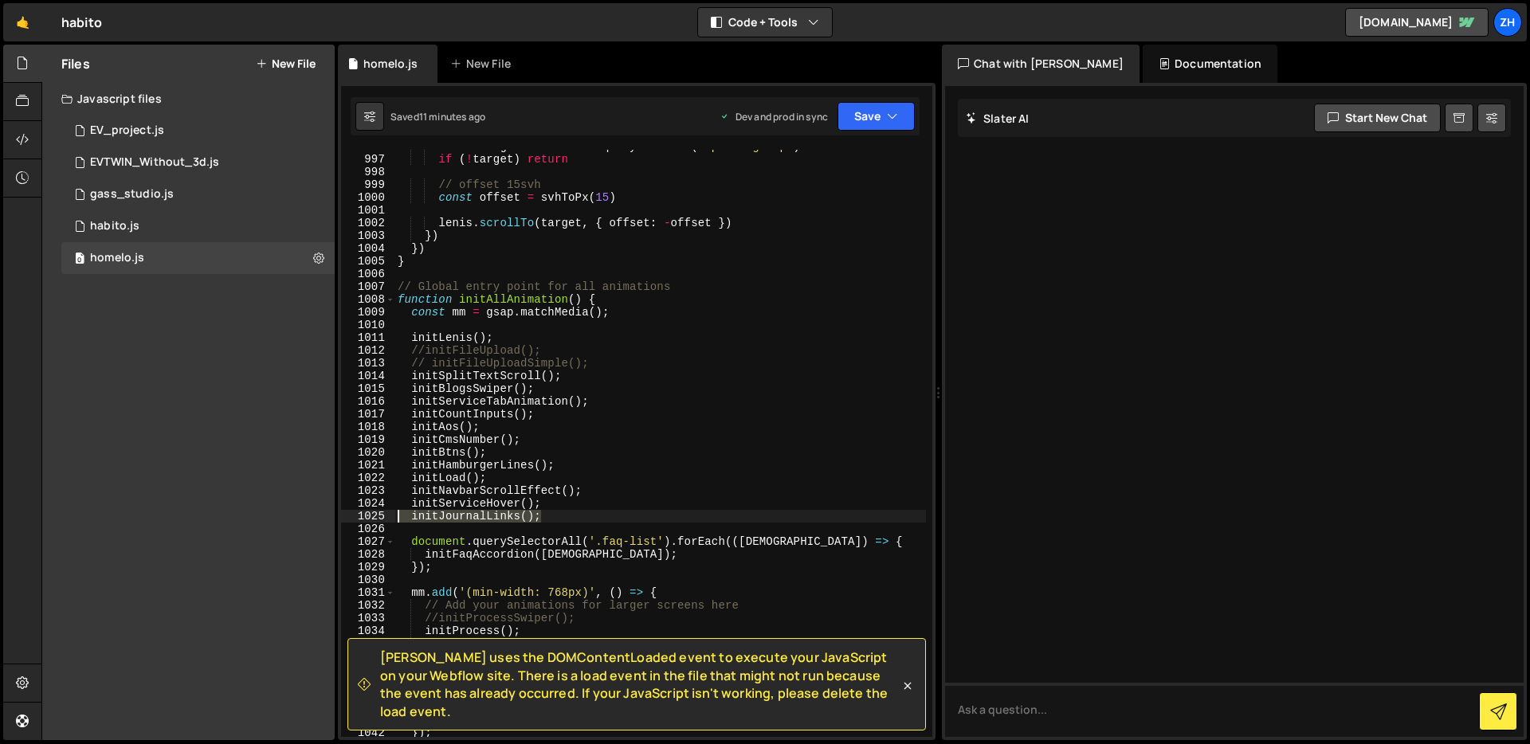
type textarea "initJournalLinks();"
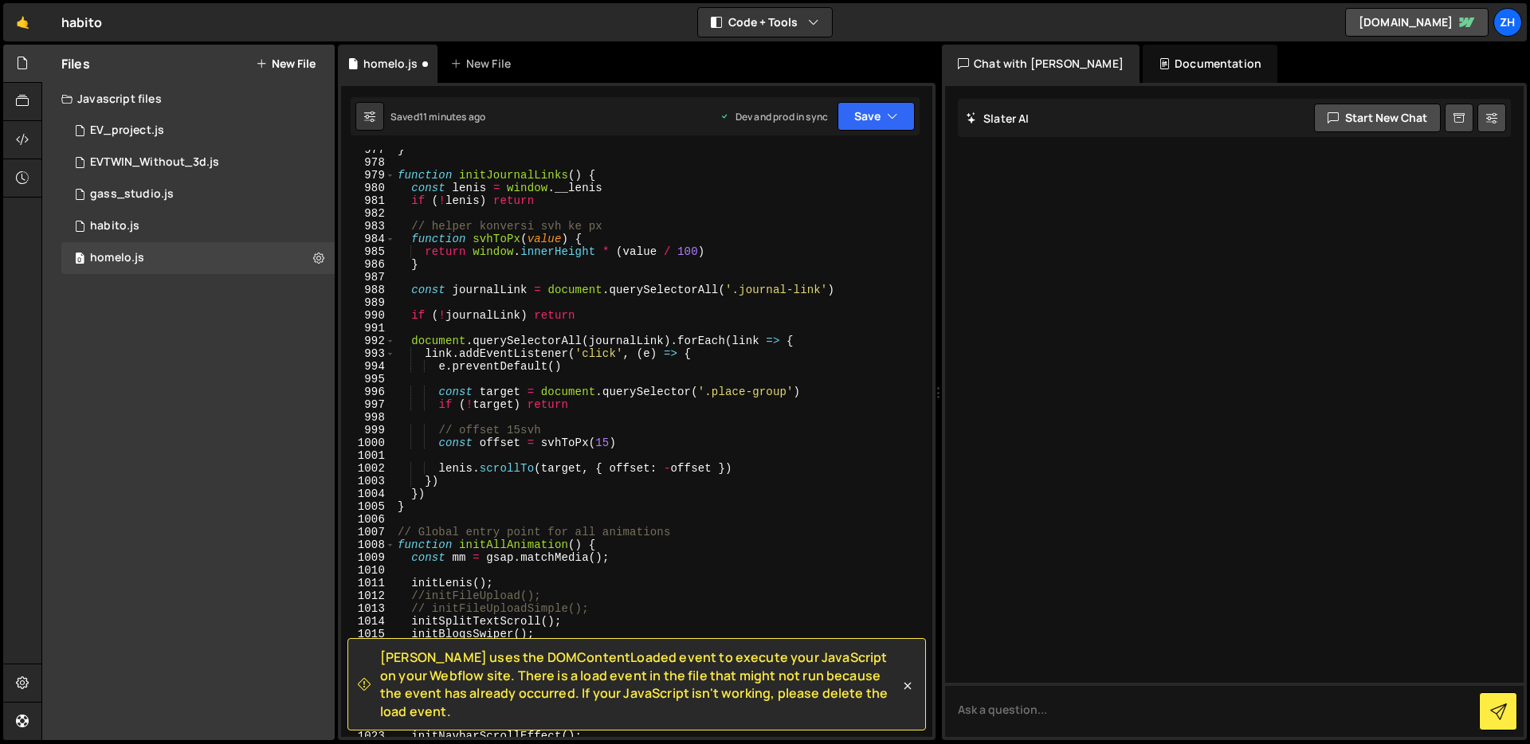
scroll to position [12526, 0]
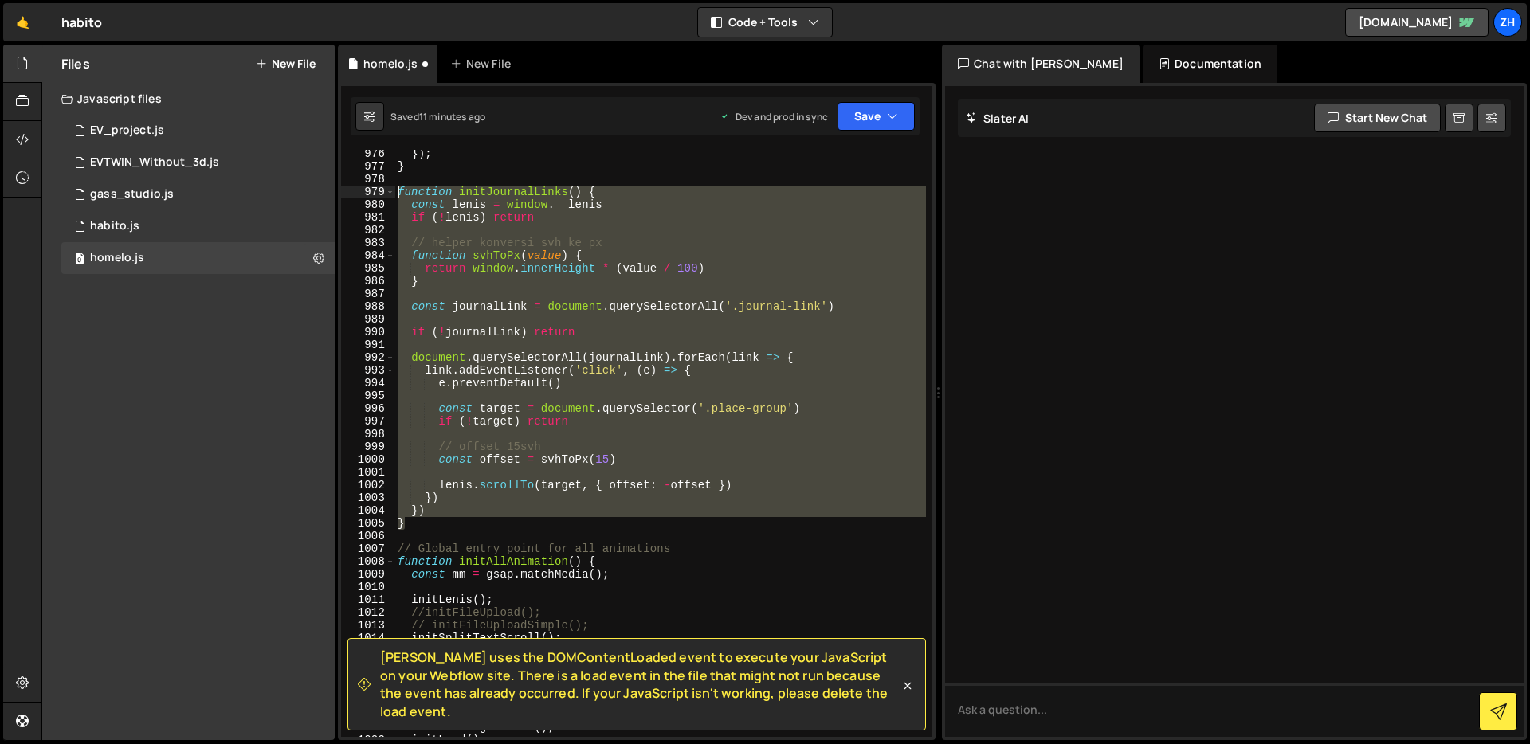
drag, startPoint x: 417, startPoint y: 517, endPoint x: 370, endPoint y: 189, distance: 331.7
click at [370, 189] on div "initServiceHover(); 976 977 978 979 980 981 982 983 984 985 986 987 988 989 990…" at bounding box center [636, 443] width 591 height 587
type textarea "function initJournalLinks() { const lenis = window.__lenis"
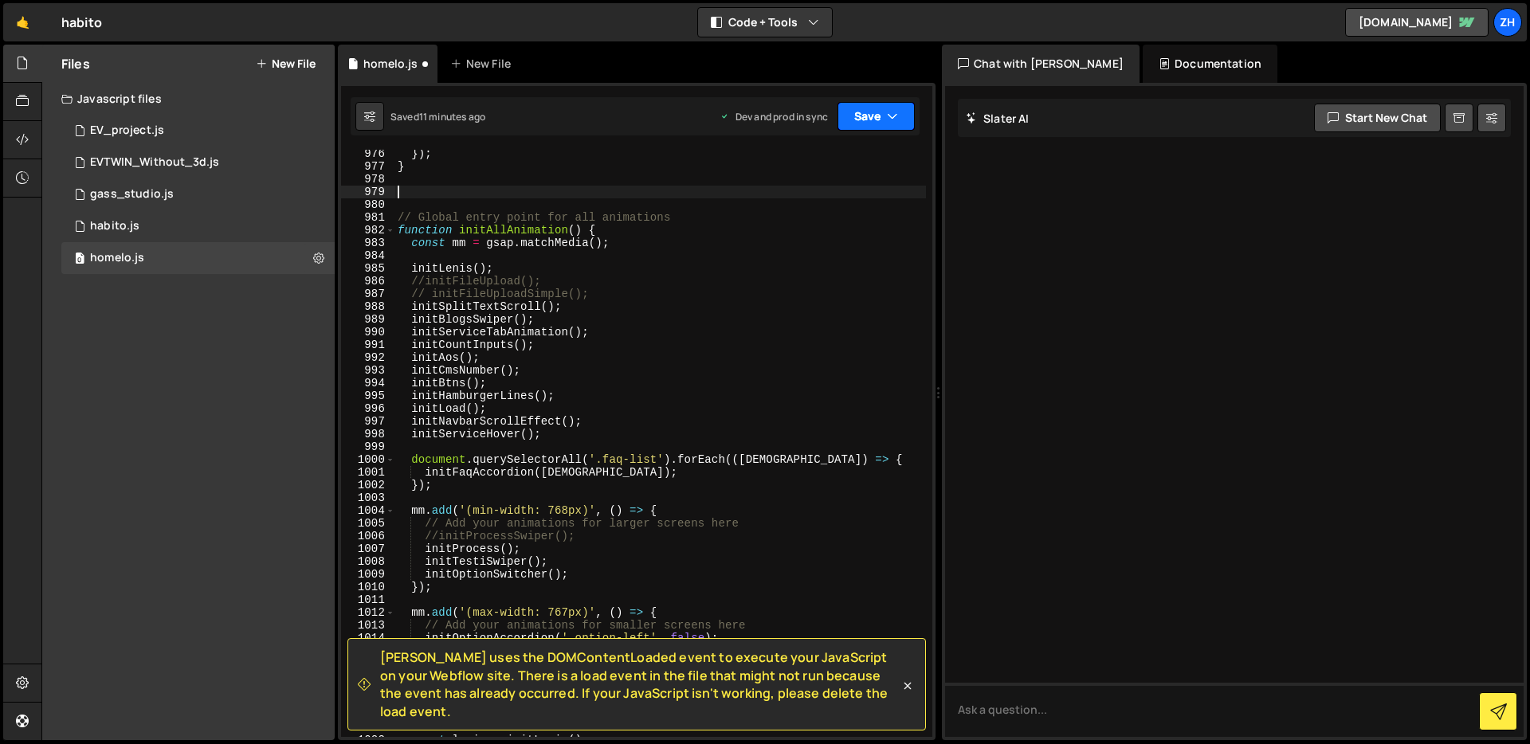
click at [878, 107] on button "Save" at bounding box center [876, 116] width 77 height 29
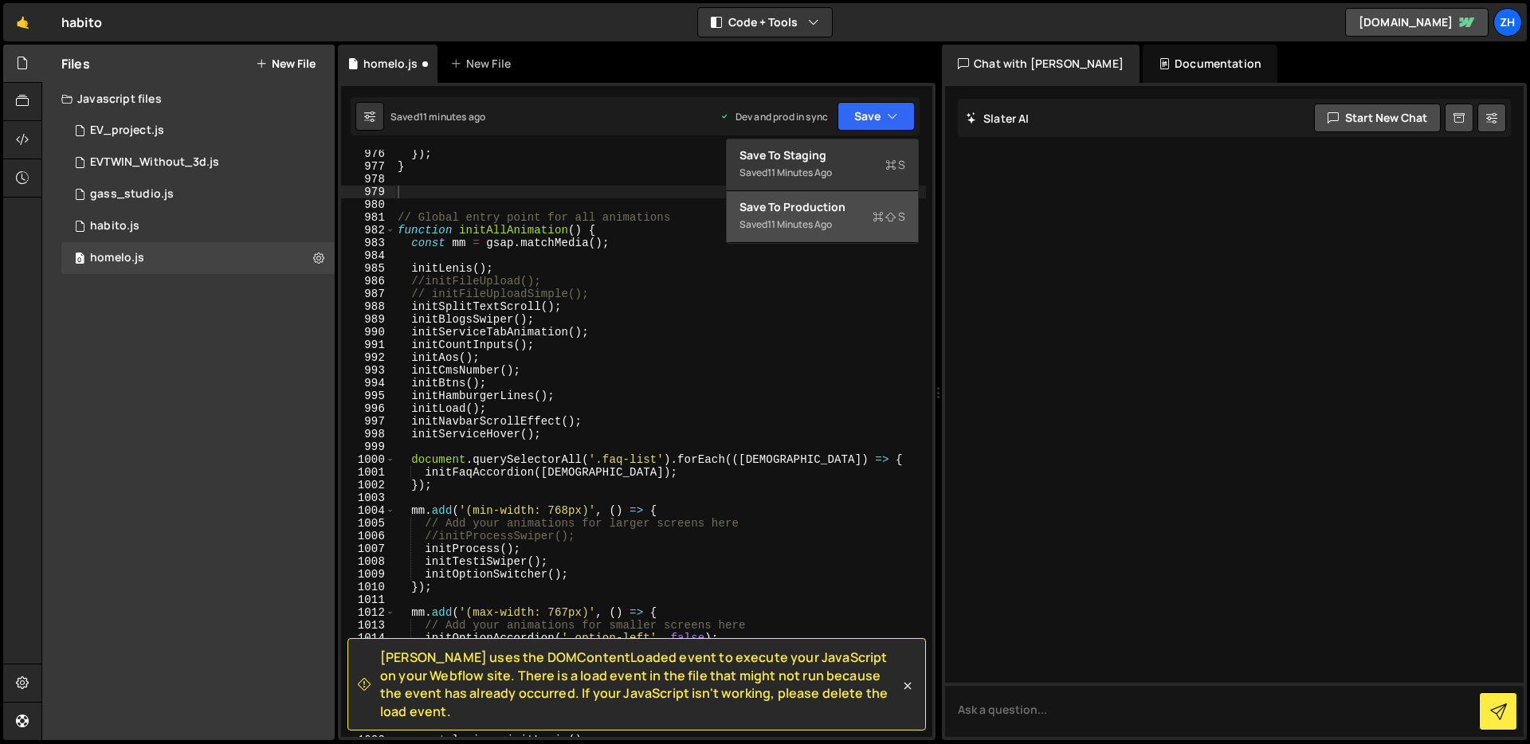
click at [847, 212] on div "Save to Production S" at bounding box center [823, 207] width 166 height 16
